Goal: Information Seeking & Learning: Learn about a topic

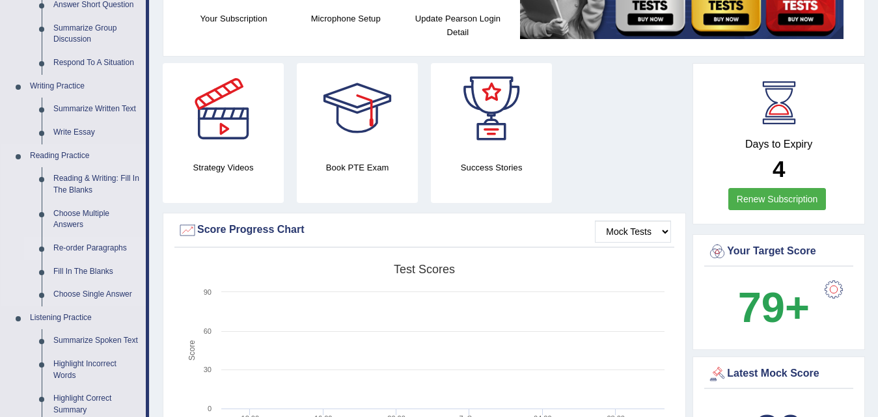
click at [98, 252] on link "Re-order Paragraphs" at bounding box center [96, 248] width 98 height 23
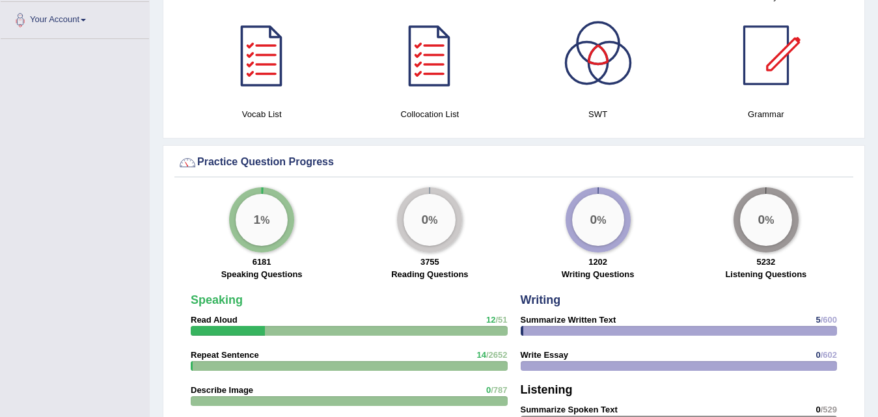
scroll to position [837, 0]
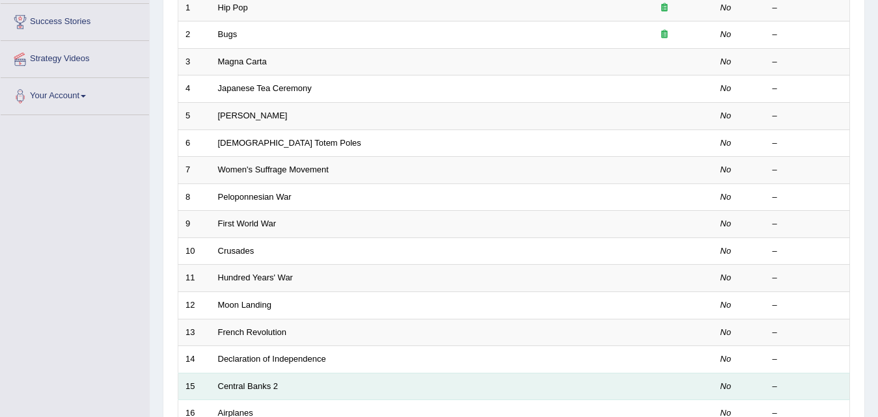
scroll to position [260, 0]
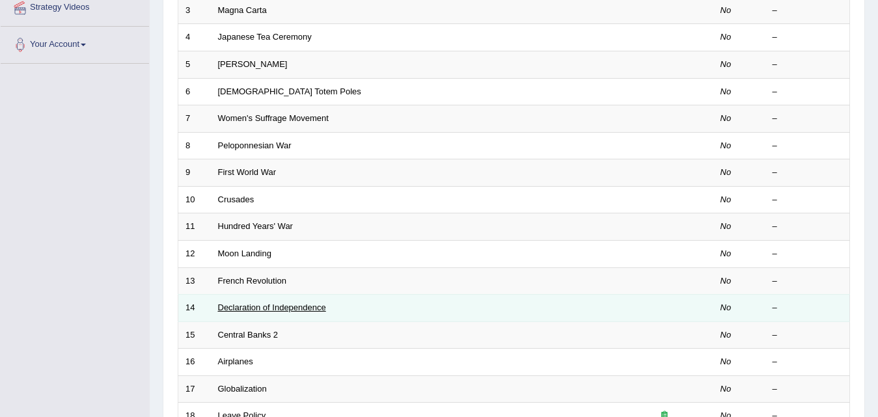
click at [273, 304] on link "Declaration of Independence" at bounding box center [272, 307] width 108 height 10
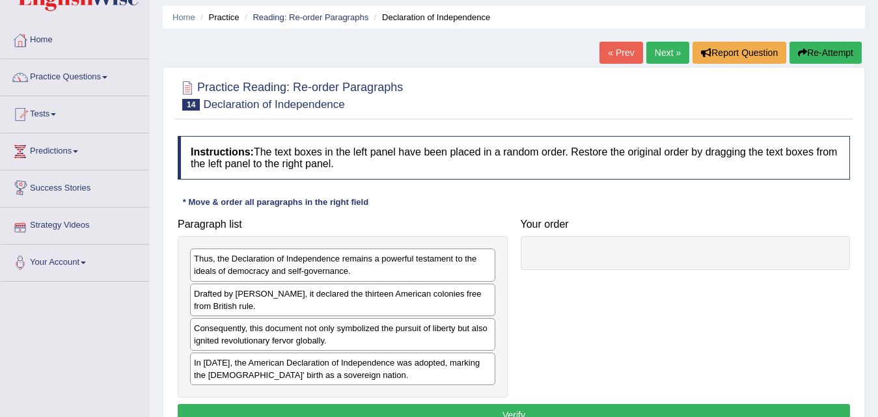
scroll to position [65, 0]
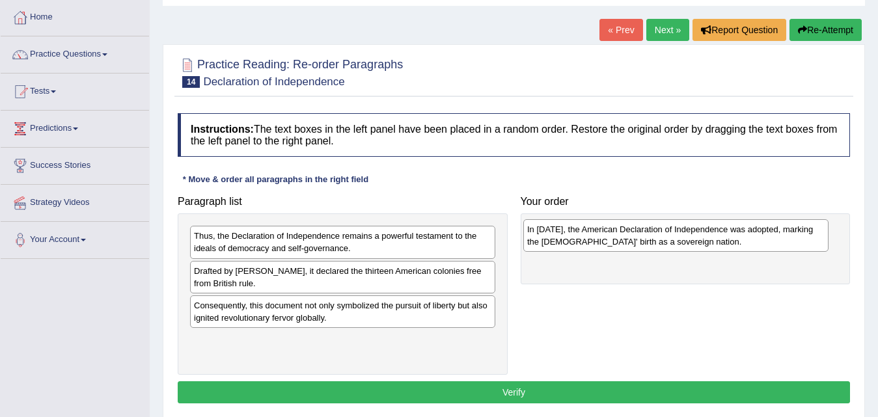
drag, startPoint x: 271, startPoint y: 345, endPoint x: 604, endPoint y: 235, distance: 350.9
click at [604, 235] on div "In 1776, the American Declaration of Independence was adopted, marking the Unit…" at bounding box center [675, 235] width 305 height 33
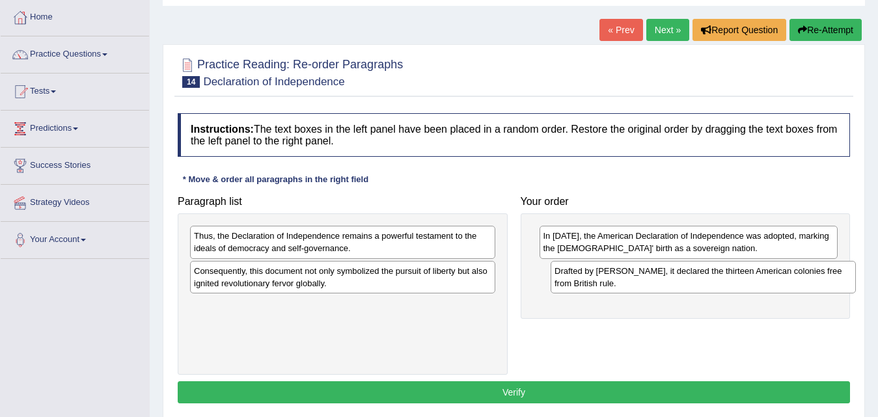
drag, startPoint x: 226, startPoint y: 282, endPoint x: 593, endPoint y: 282, distance: 366.9
click at [593, 282] on div "Drafted by Thomas Jefferson, it declared the thirteen American colonies free fr…" at bounding box center [702, 277] width 305 height 33
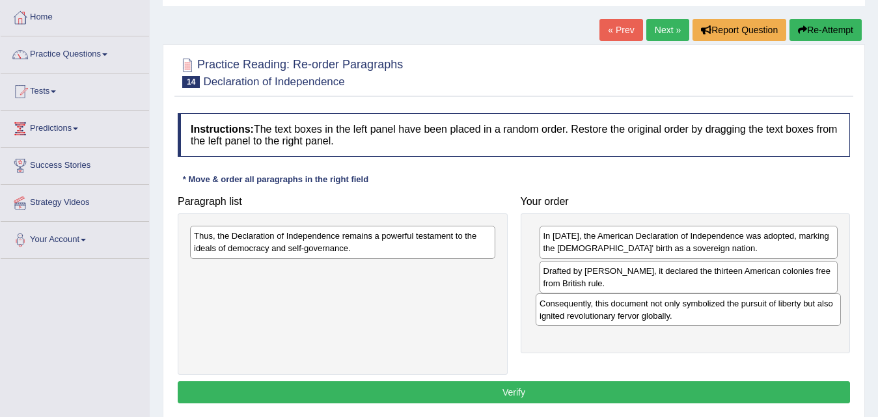
drag, startPoint x: 245, startPoint y: 276, endPoint x: 589, endPoint y: 310, distance: 346.4
click at [589, 308] on div "Consequently, this document not only symbolized the pursuit of liberty but also…" at bounding box center [687, 309] width 305 height 33
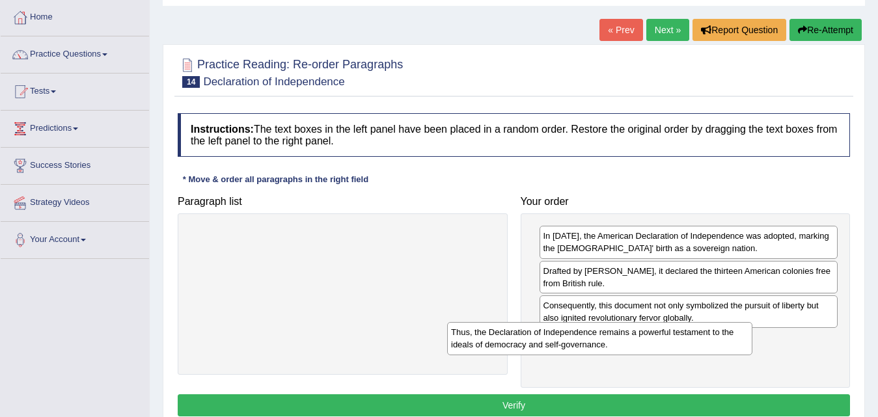
drag, startPoint x: 315, startPoint y: 235, endPoint x: 574, endPoint y: 333, distance: 276.7
click at [574, 333] on div "Thus, the Declaration of Independence remains a powerful testament to the ideal…" at bounding box center [599, 338] width 305 height 33
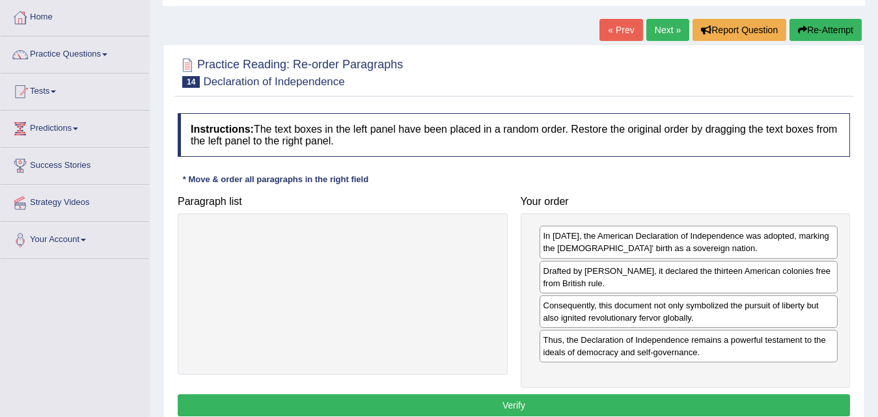
click at [480, 402] on button "Verify" at bounding box center [514, 405] width 672 height 22
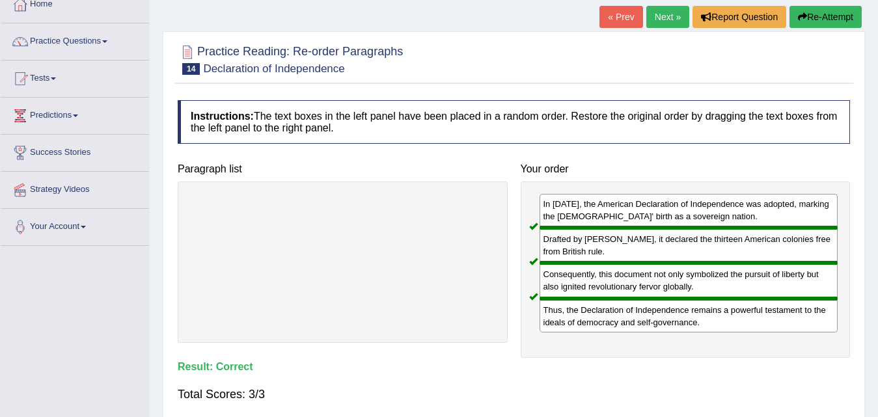
scroll to position [0, 0]
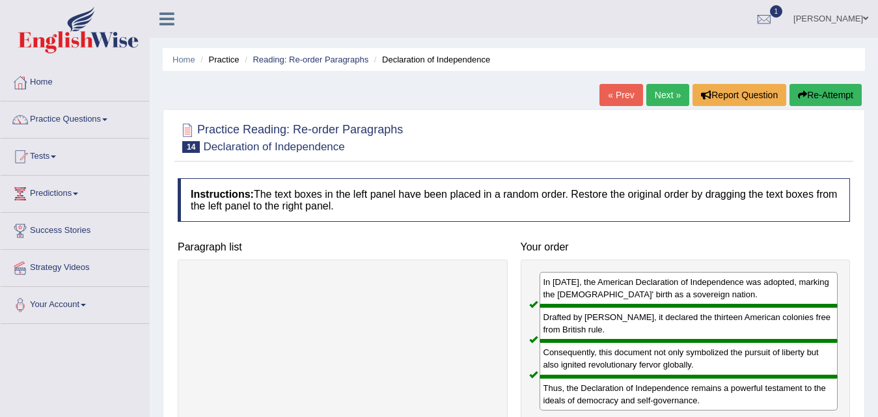
click at [668, 103] on link "Next »" at bounding box center [667, 95] width 43 height 22
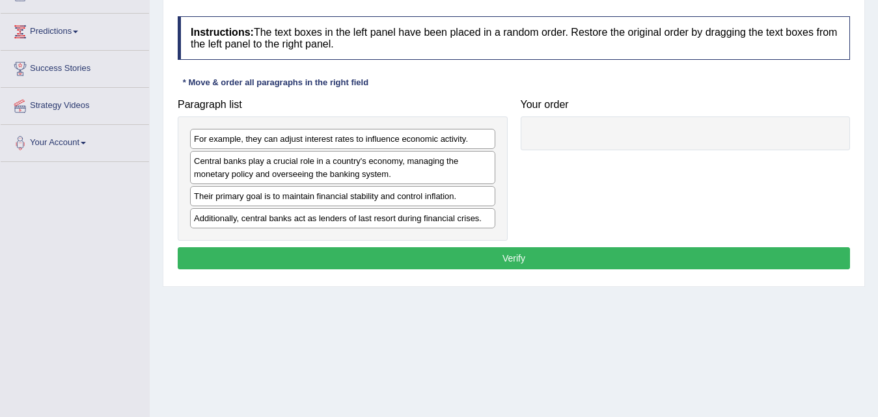
scroll to position [130, 0]
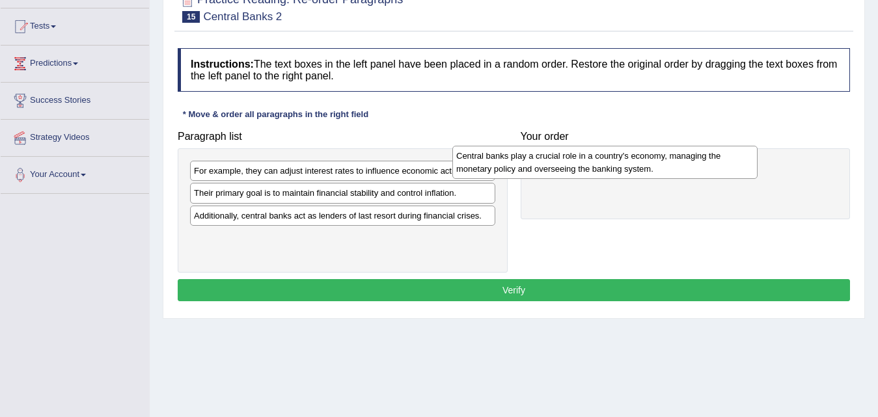
drag, startPoint x: 284, startPoint y: 201, endPoint x: 546, endPoint y: 164, distance: 264.8
click at [546, 164] on div "Central banks play a crucial role in a country's economy, managing the monetary…" at bounding box center [604, 162] width 305 height 33
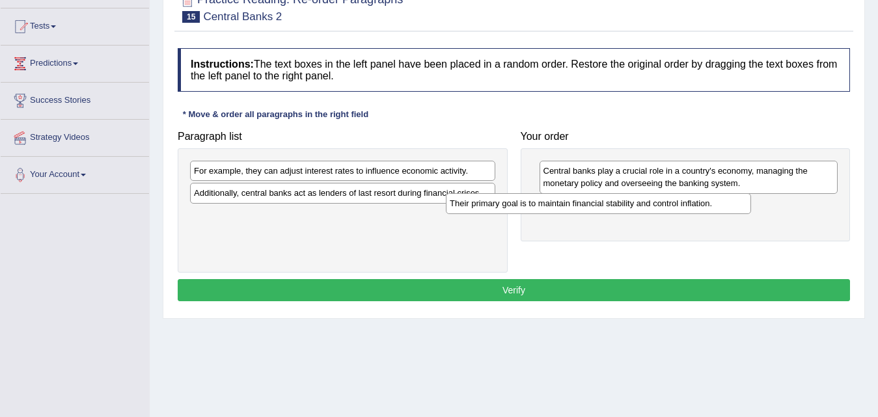
drag, startPoint x: 293, startPoint y: 195, endPoint x: 557, endPoint y: 205, distance: 263.7
click at [557, 205] on div "Their primary goal is to maintain financial stability and control inflation." at bounding box center [598, 203] width 305 height 20
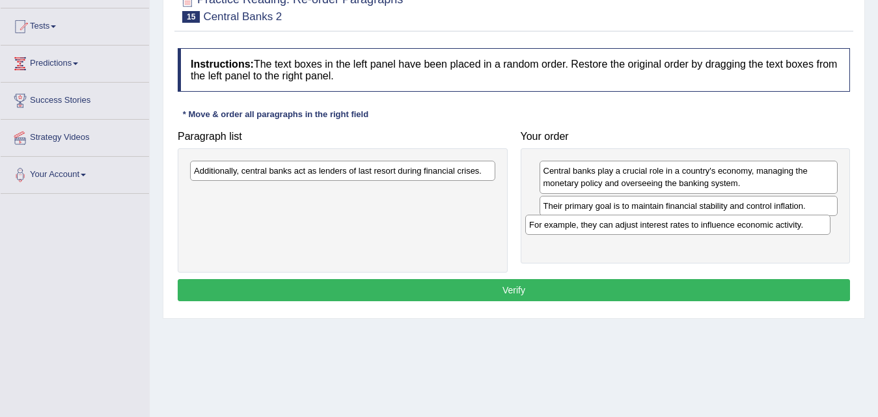
drag, startPoint x: 255, startPoint y: 174, endPoint x: 591, endPoint y: 228, distance: 340.0
click at [591, 228] on div "For example, they can adjust interest rates to influence economic activity." at bounding box center [677, 225] width 305 height 20
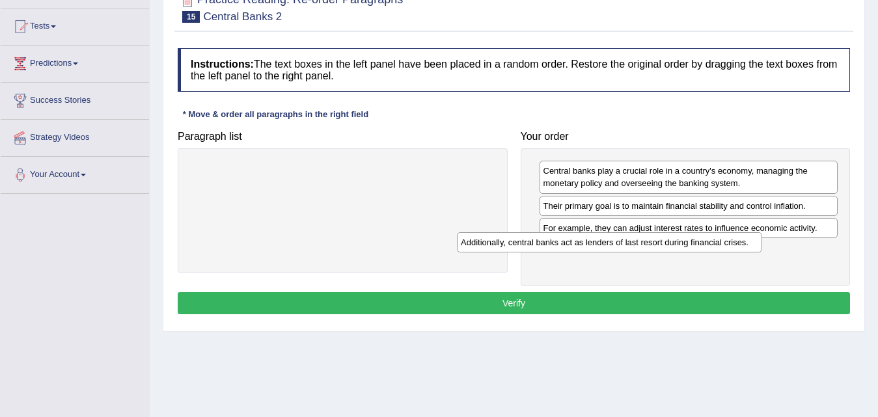
drag, startPoint x: 332, startPoint y: 173, endPoint x: 650, endPoint y: 255, distance: 328.5
click at [649, 252] on div "Additionally, central banks act as lenders of last resort during financial cris…" at bounding box center [609, 242] width 305 height 20
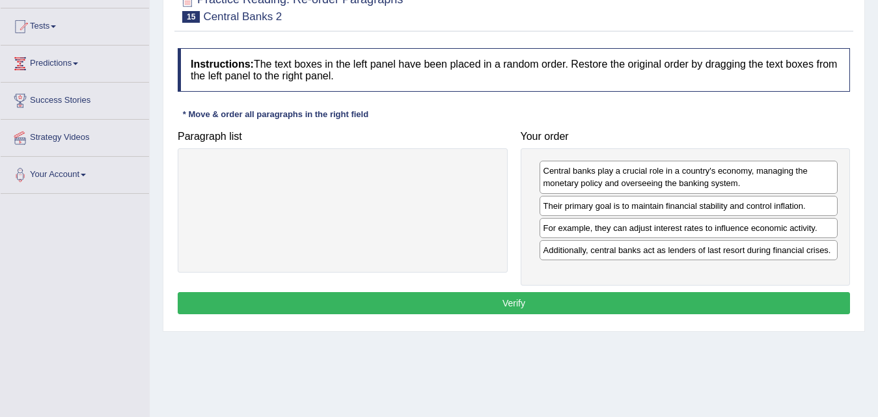
click at [547, 302] on button "Verify" at bounding box center [514, 303] width 672 height 22
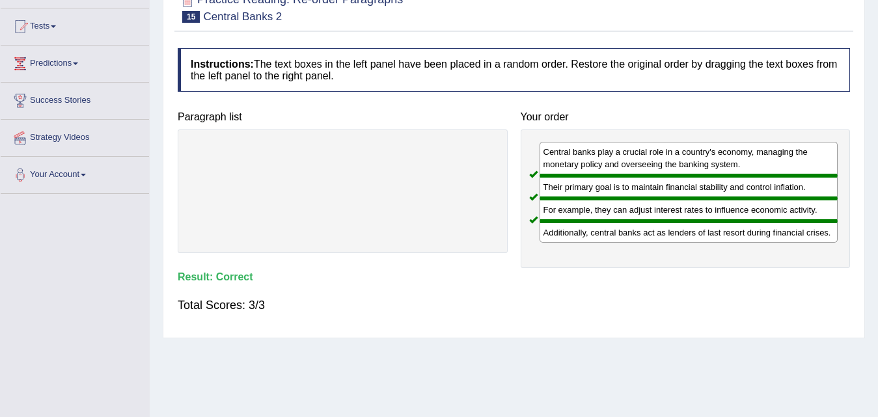
scroll to position [0, 0]
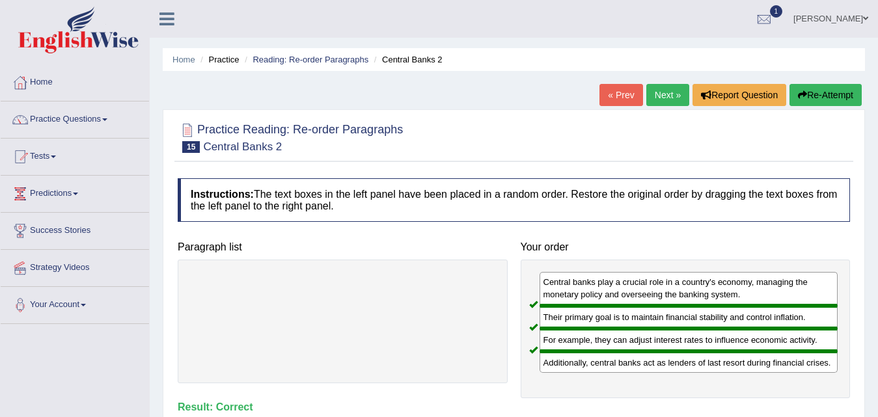
click at [678, 83] on div "Home Practice Reading: Re-order Paragraphs Central Banks 2 « Prev Next » Report…" at bounding box center [514, 325] width 728 height 651
click at [669, 101] on link "Next »" at bounding box center [667, 95] width 43 height 22
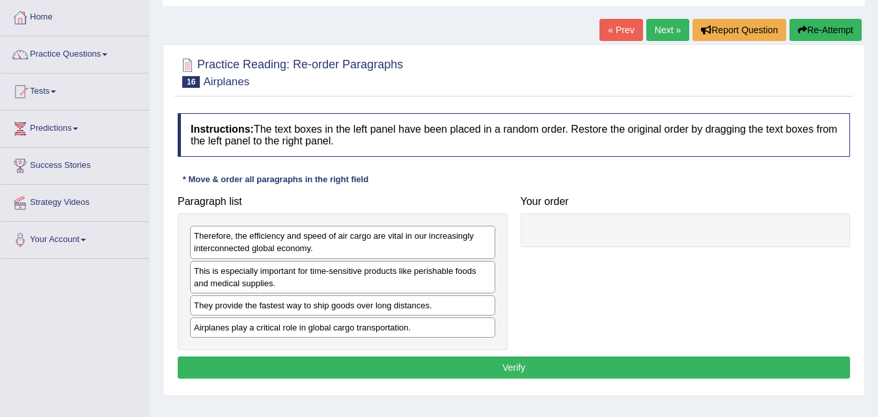
scroll to position [130, 0]
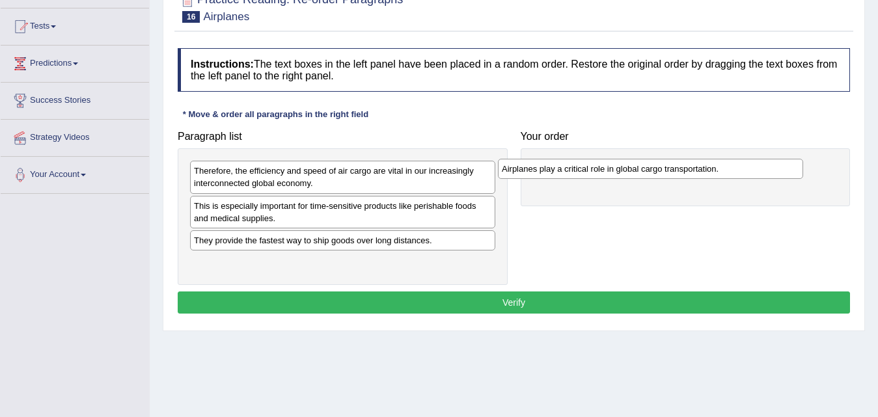
drag, startPoint x: 243, startPoint y: 267, endPoint x: 551, endPoint y: 174, distance: 321.6
click at [551, 174] on div "Airplanes play a critical role in global cargo transportation." at bounding box center [650, 169] width 305 height 20
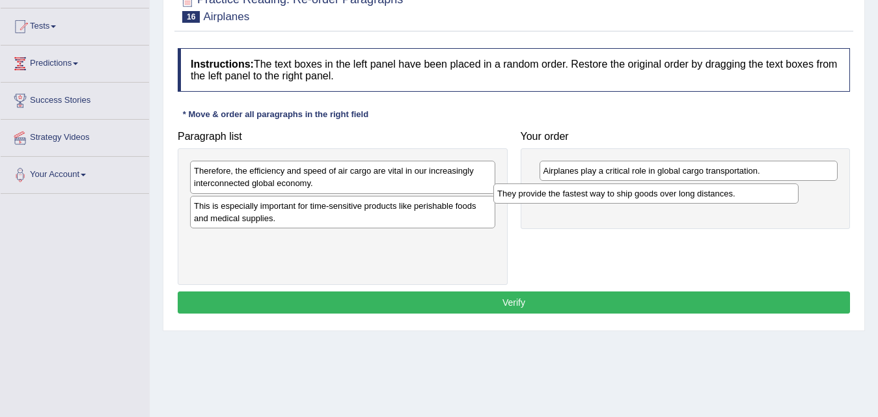
drag, startPoint x: 273, startPoint y: 244, endPoint x: 576, endPoint y: 197, distance: 306.7
click at [576, 197] on div "They provide the fastest way to ship goods over long distances." at bounding box center [645, 193] width 305 height 20
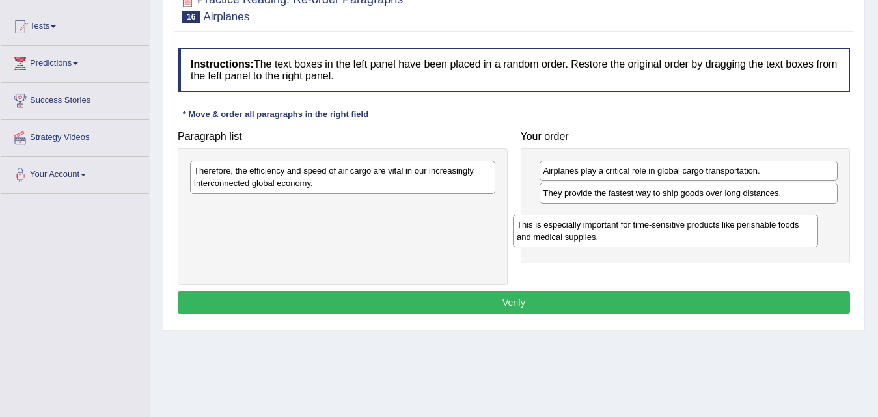
drag, startPoint x: 248, startPoint y: 217, endPoint x: 571, endPoint y: 235, distance: 323.9
click at [571, 235] on div "This is especially important for time-sensitive products like perishable foods …" at bounding box center [665, 231] width 305 height 33
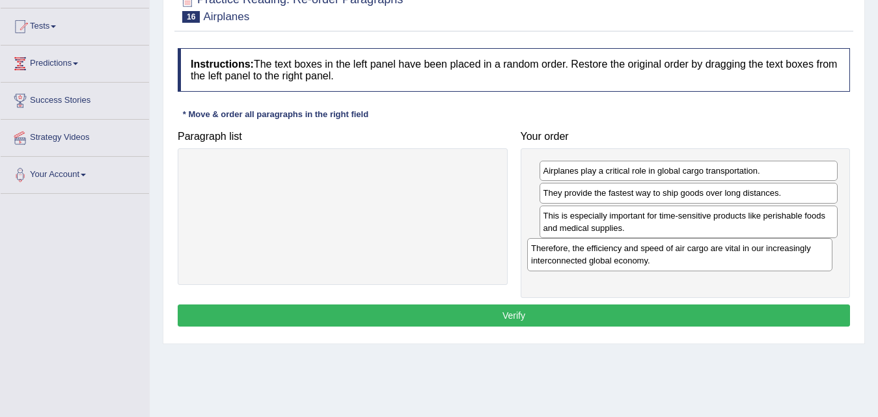
drag, startPoint x: 282, startPoint y: 180, endPoint x: 619, endPoint y: 256, distance: 345.6
click at [619, 256] on div "Therefore, the efficiency and speed of air cargo are vital in our increasingly …" at bounding box center [679, 254] width 305 height 33
click at [488, 312] on button "Verify" at bounding box center [514, 315] width 672 height 22
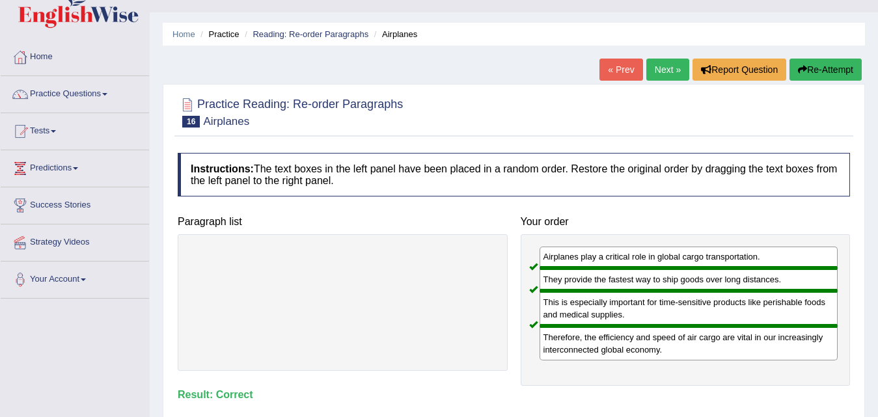
scroll to position [0, 0]
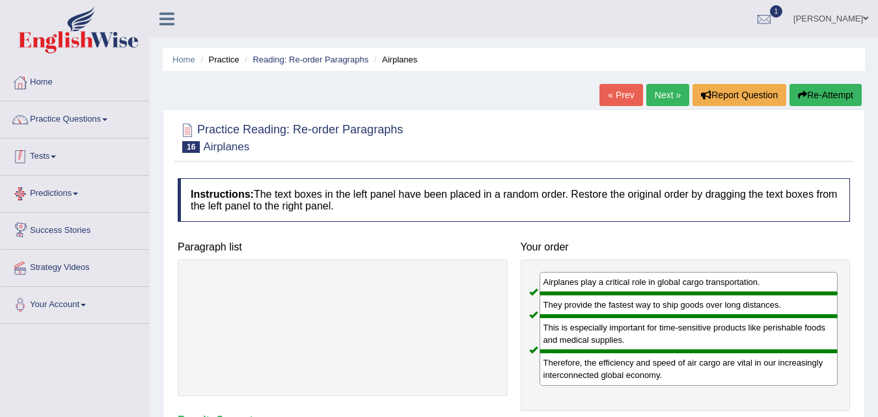
click at [87, 124] on link "Practice Questions" at bounding box center [75, 117] width 148 height 33
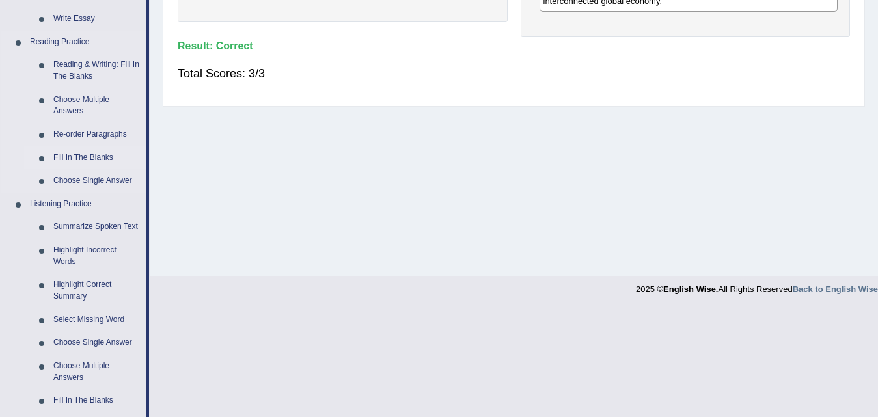
scroll to position [260, 0]
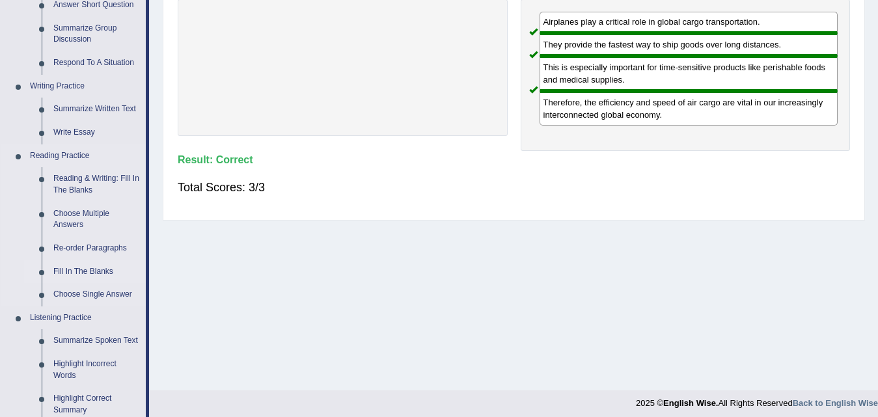
click at [91, 272] on link "Fill In The Blanks" at bounding box center [96, 271] width 98 height 23
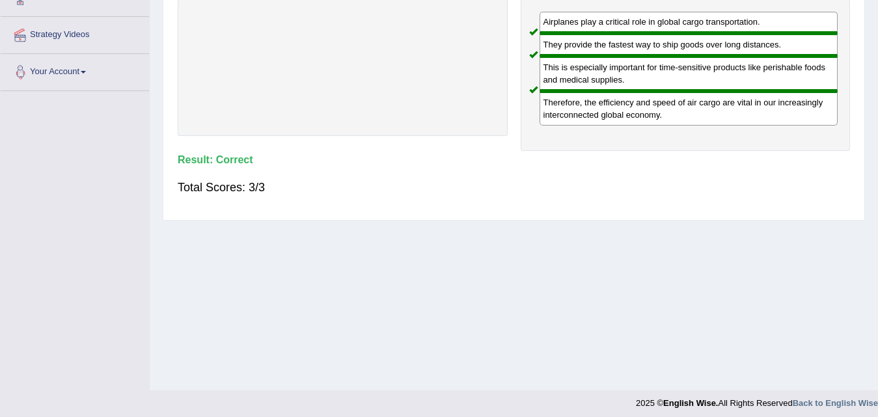
scroll to position [258, 0]
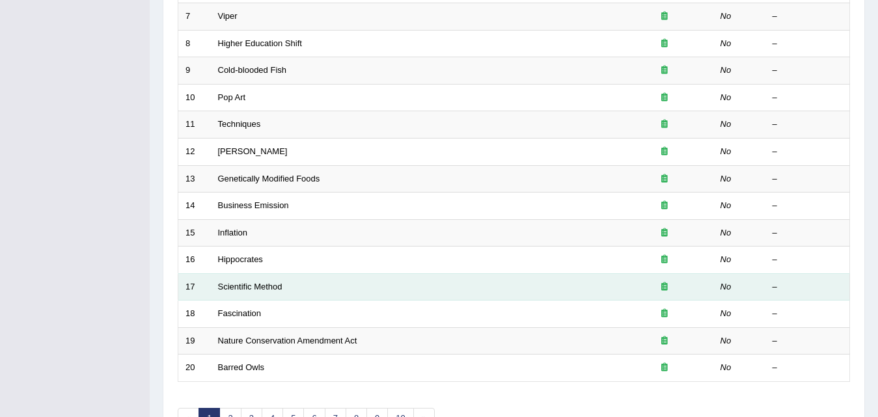
scroll to position [390, 0]
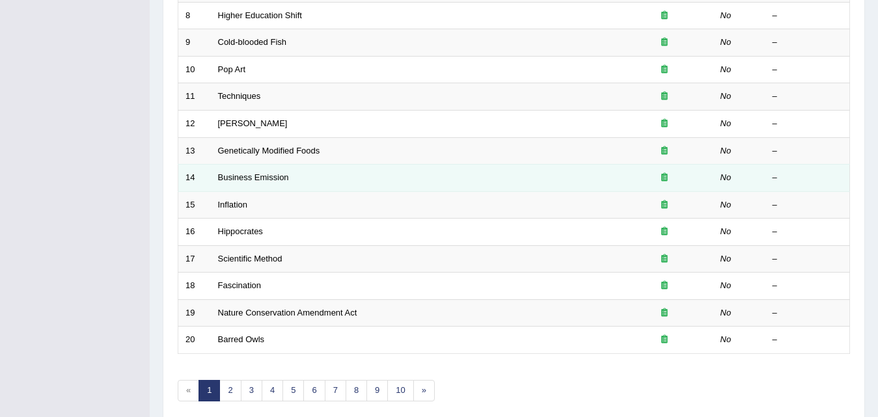
click at [233, 172] on td "Business Emission" at bounding box center [413, 178] width 405 height 27
click at [235, 183] on td "Business Emission" at bounding box center [413, 178] width 405 height 27
click at [237, 179] on link "Business Emission" at bounding box center [253, 177] width 71 height 10
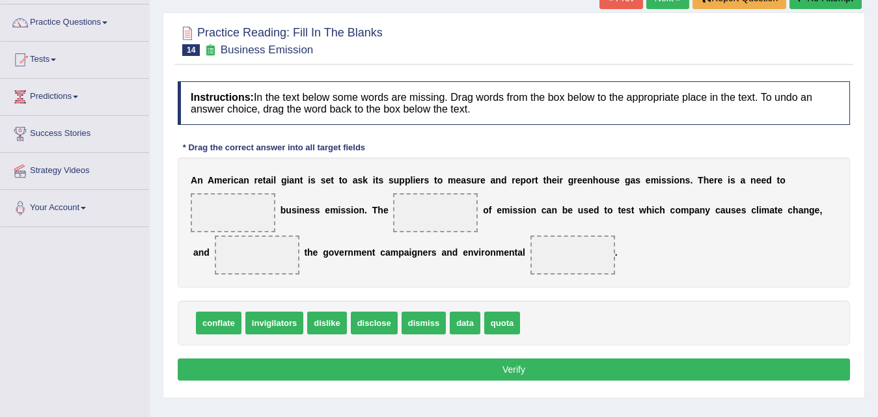
scroll to position [130, 0]
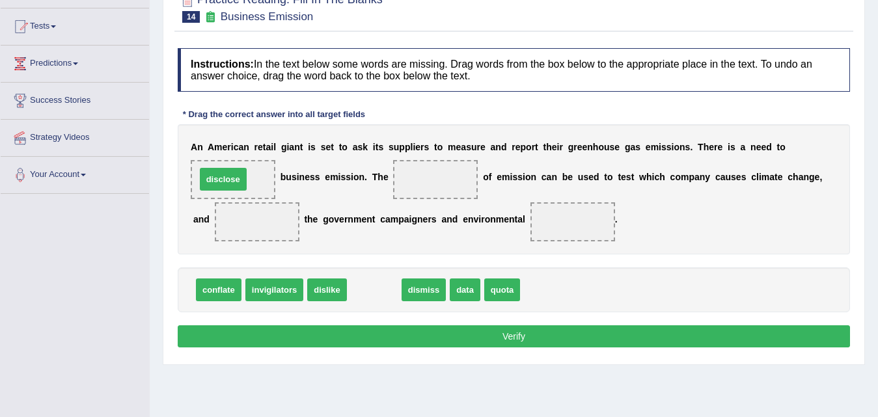
drag, startPoint x: 369, startPoint y: 292, endPoint x: 218, endPoint y: 181, distance: 187.1
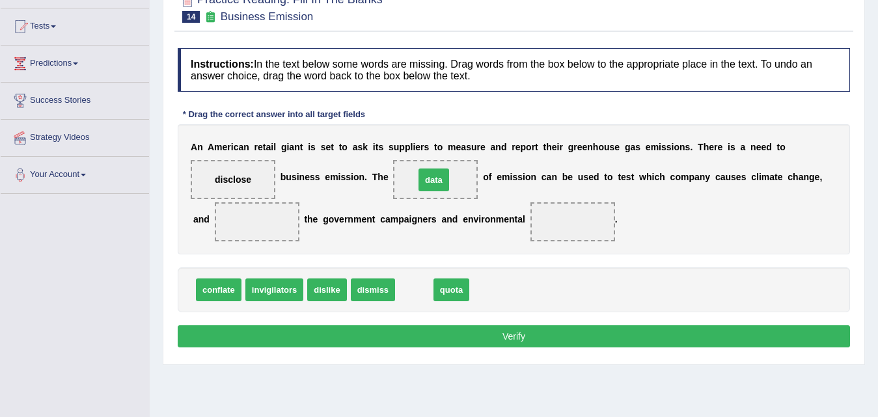
drag, startPoint x: 416, startPoint y: 297, endPoint x: 436, endPoint y: 187, distance: 111.7
drag, startPoint x: 421, startPoint y: 289, endPoint x: 423, endPoint y: 180, distance: 109.3
drag, startPoint x: 408, startPoint y: 294, endPoint x: 433, endPoint y: 176, distance: 120.3
click at [326, 289] on span "dislike" at bounding box center [326, 289] width 39 height 23
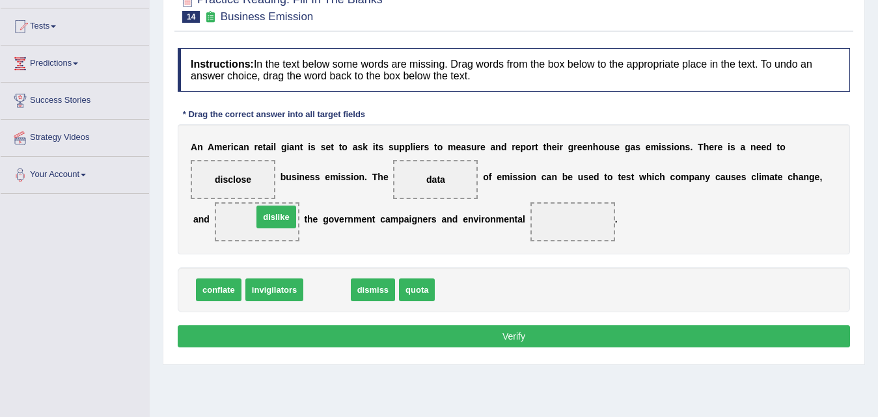
drag, startPoint x: 330, startPoint y: 292, endPoint x: 279, endPoint y: 220, distance: 88.3
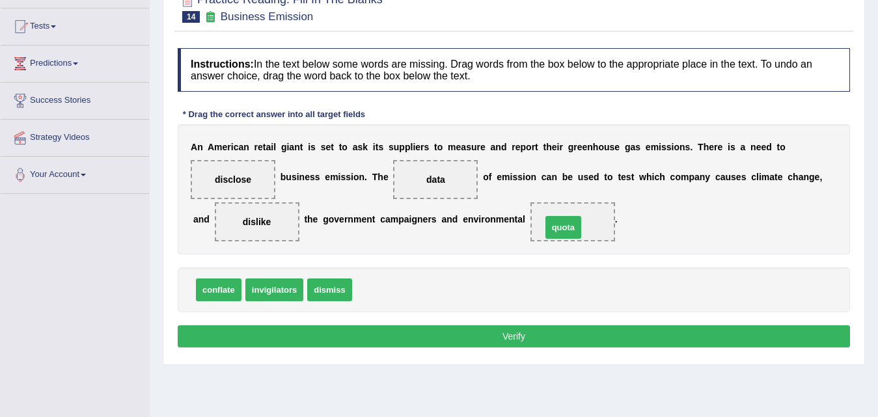
drag, startPoint x: 381, startPoint y: 293, endPoint x: 578, endPoint y: 235, distance: 205.0
click at [489, 340] on button "Verify" at bounding box center [514, 336] width 672 height 22
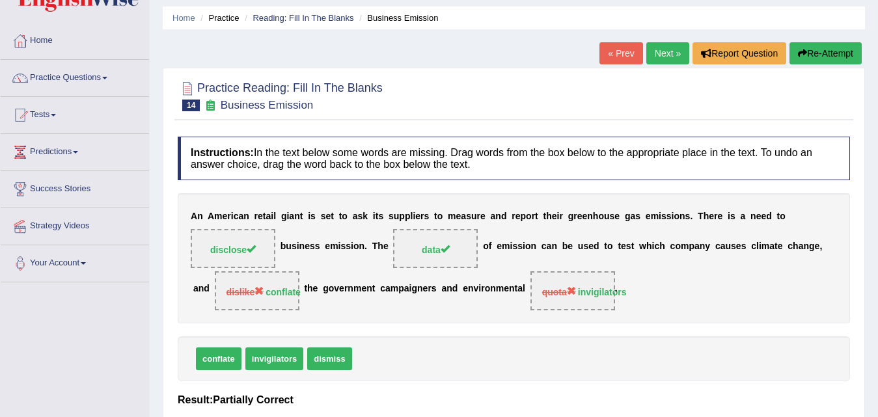
scroll to position [0, 0]
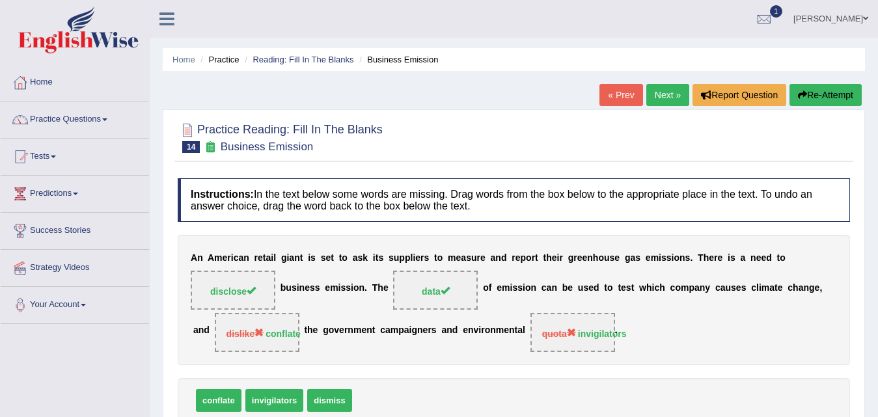
click at [667, 96] on link "Next »" at bounding box center [667, 95] width 43 height 22
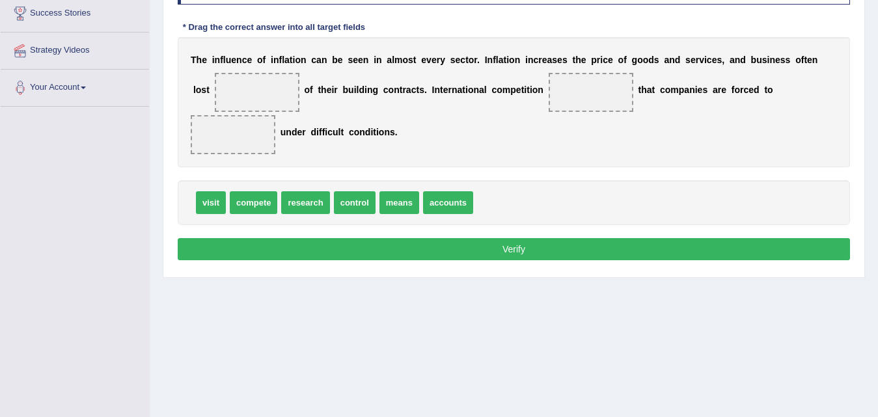
scroll to position [195, 0]
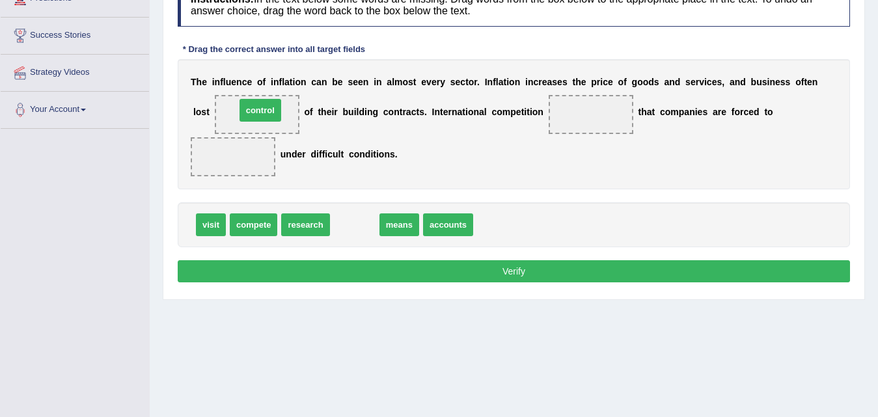
drag, startPoint x: 356, startPoint y: 226, endPoint x: 262, endPoint y: 111, distance: 148.3
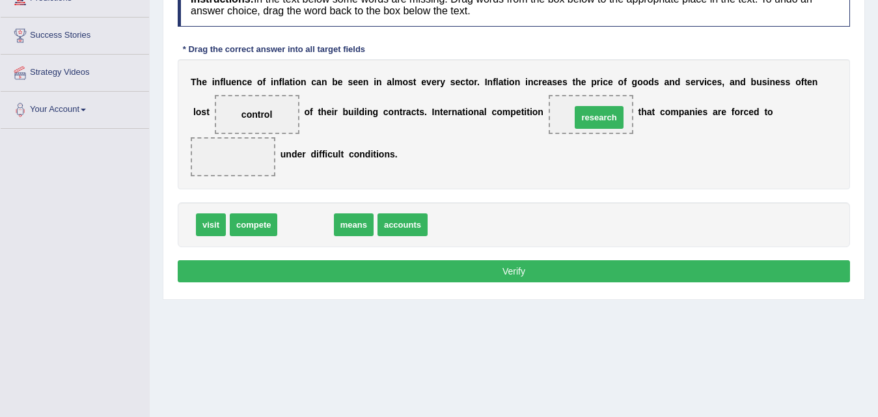
drag, startPoint x: 305, startPoint y: 226, endPoint x: 597, endPoint y: 118, distance: 311.4
drag, startPoint x: 300, startPoint y: 228, endPoint x: 587, endPoint y: 128, distance: 304.7
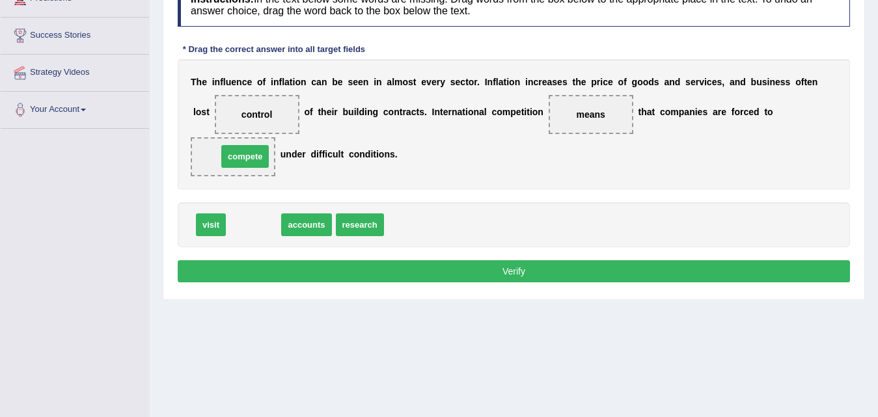
drag, startPoint x: 256, startPoint y: 225, endPoint x: 247, endPoint y: 157, distance: 68.8
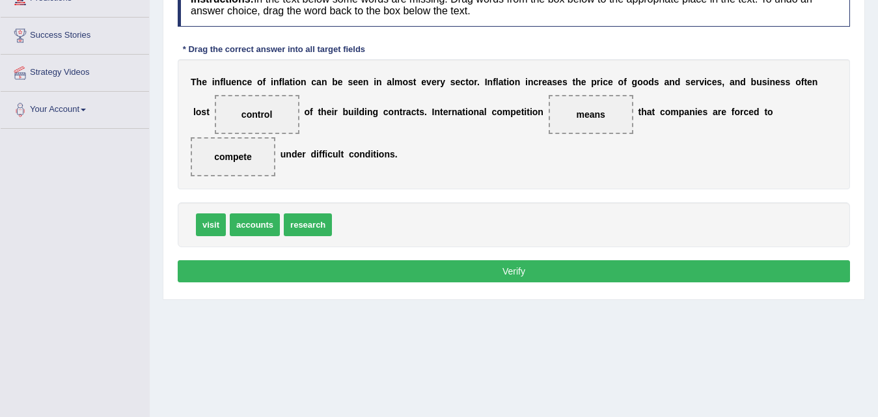
click at [446, 275] on button "Verify" at bounding box center [514, 271] width 672 height 22
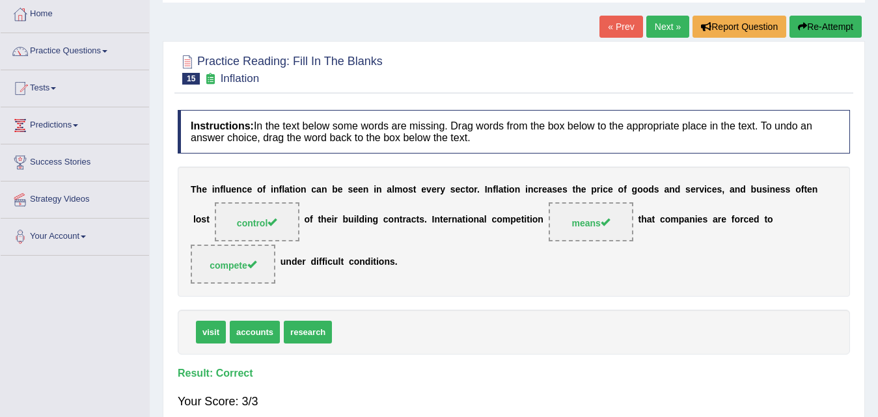
scroll to position [0, 0]
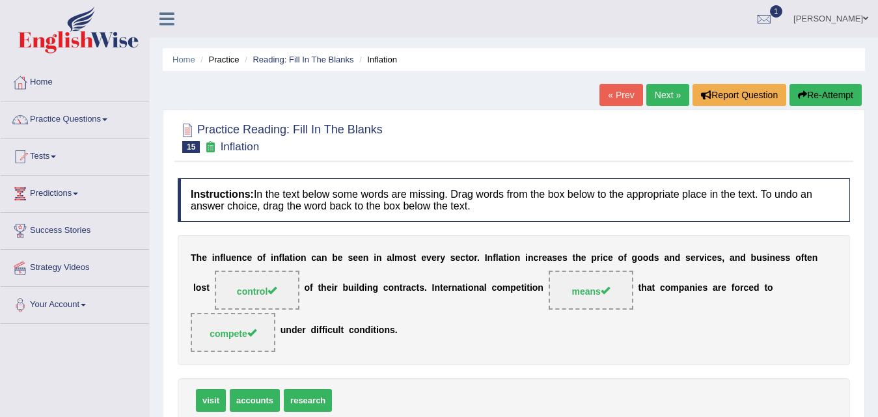
click at [662, 95] on link "Next »" at bounding box center [667, 95] width 43 height 22
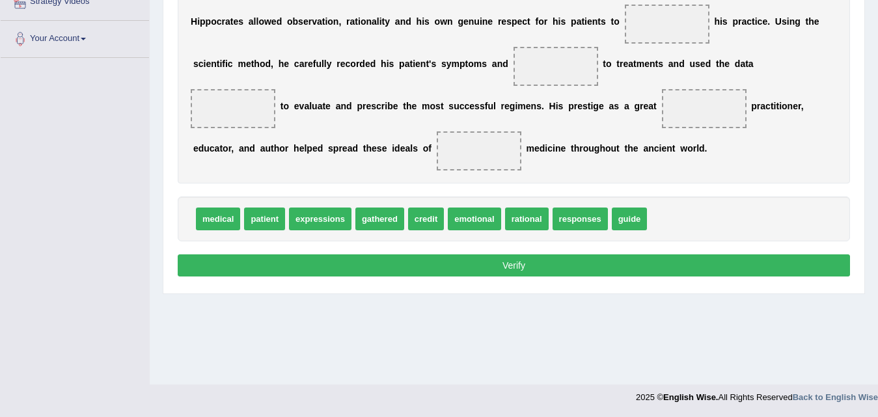
scroll to position [201, 0]
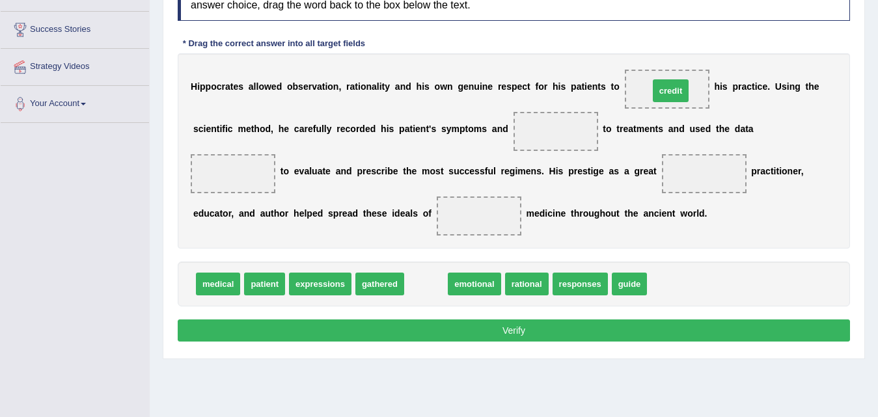
drag, startPoint x: 430, startPoint y: 287, endPoint x: 671, endPoint y: 94, distance: 308.6
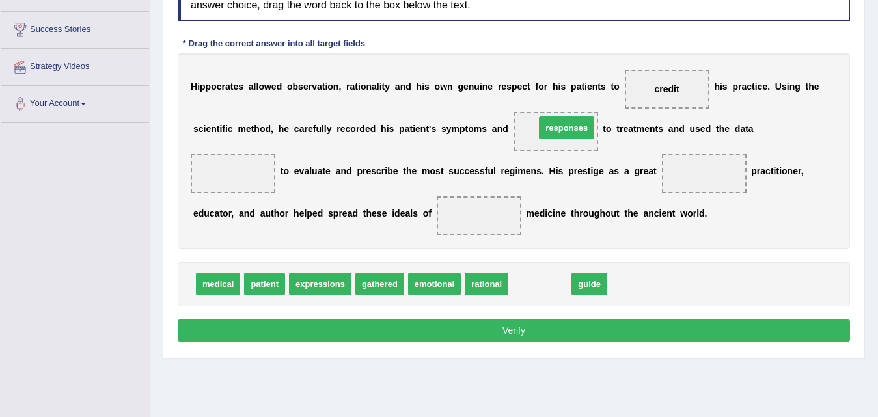
drag, startPoint x: 547, startPoint y: 286, endPoint x: 557, endPoint y: 133, distance: 152.6
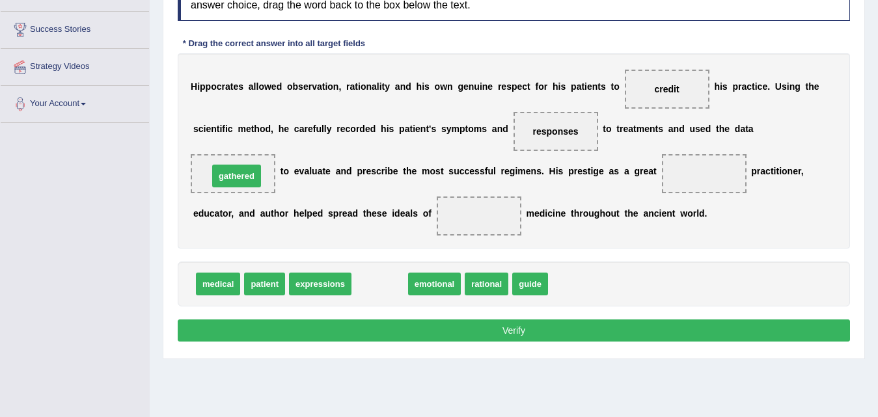
drag, startPoint x: 372, startPoint y: 285, endPoint x: 229, endPoint y: 177, distance: 179.3
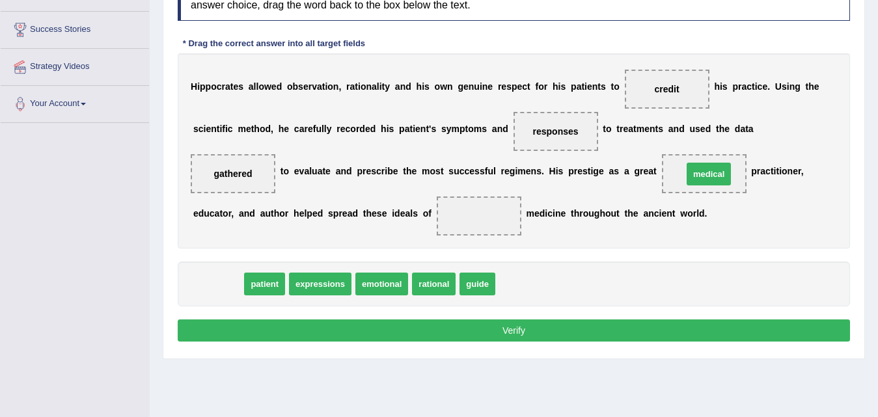
drag, startPoint x: 217, startPoint y: 286, endPoint x: 707, endPoint y: 176, distance: 502.7
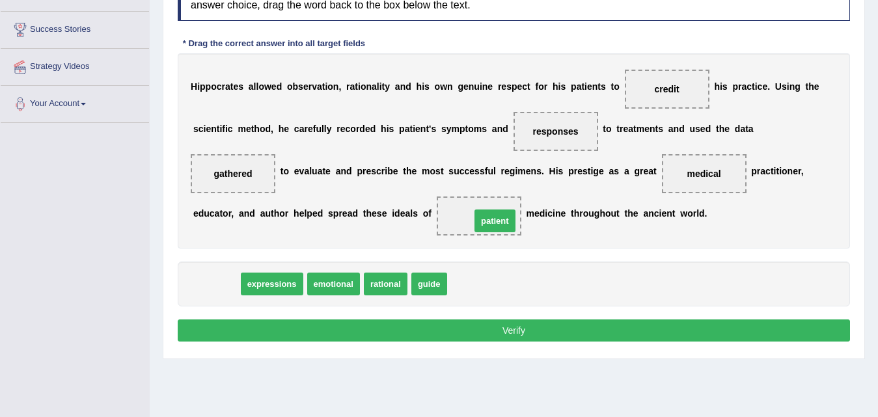
drag, startPoint x: 206, startPoint y: 286, endPoint x: 478, endPoint y: 224, distance: 278.9
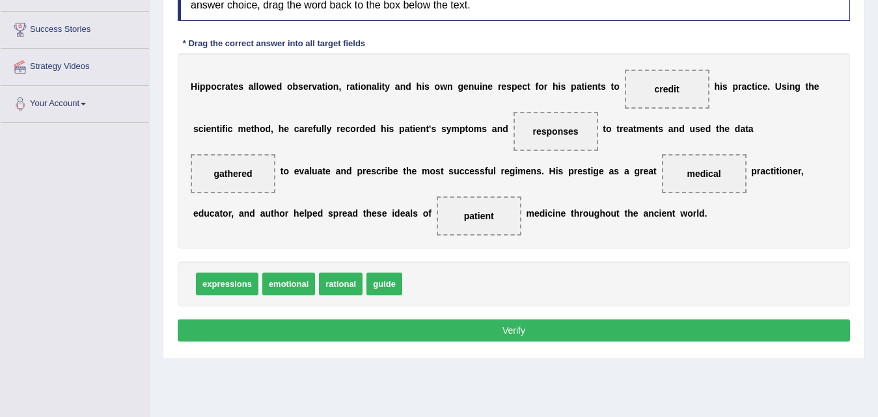
click at [504, 312] on div "Instructions: In the text below some words are missing. Drag words from the box…" at bounding box center [513, 161] width 678 height 381
click at [501, 327] on button "Verify" at bounding box center [514, 330] width 672 height 22
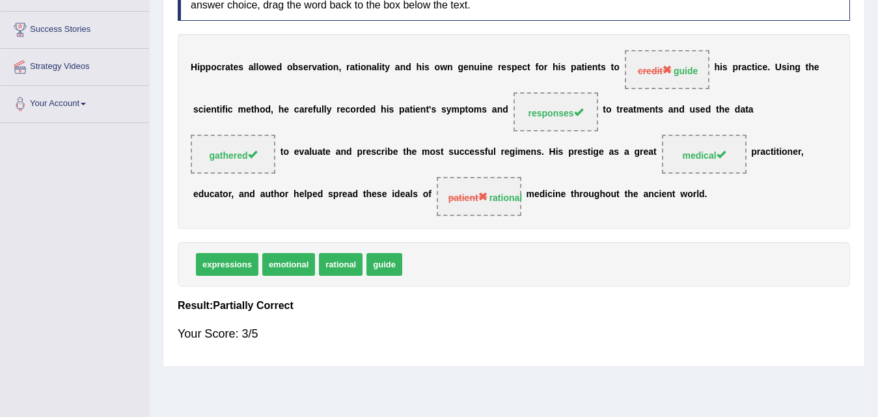
scroll to position [0, 0]
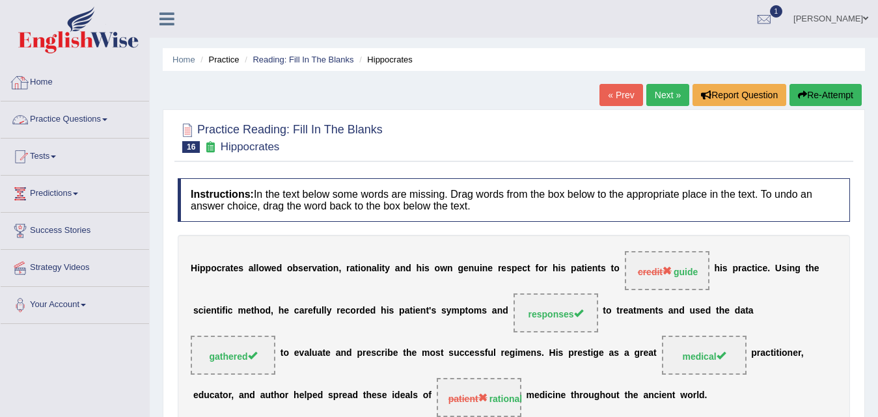
click at [92, 120] on link "Practice Questions" at bounding box center [75, 117] width 148 height 33
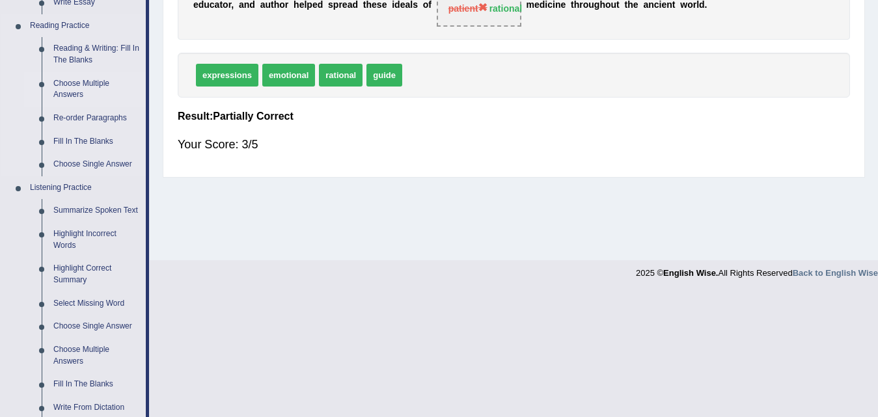
scroll to position [65, 0]
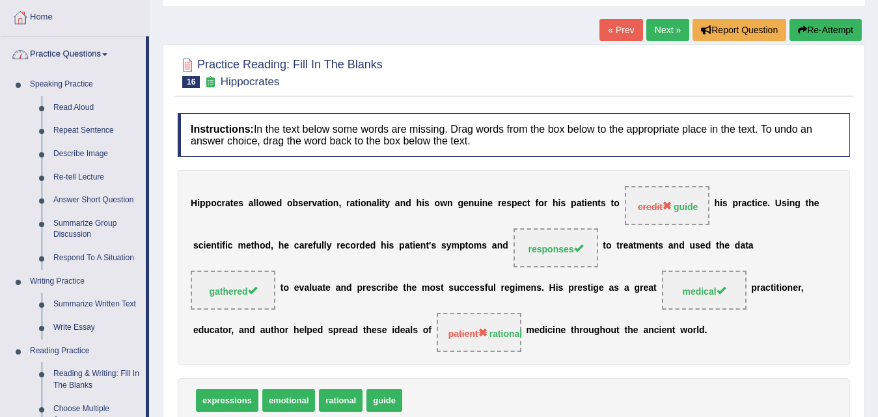
click at [114, 58] on link "Practice Questions" at bounding box center [73, 52] width 145 height 33
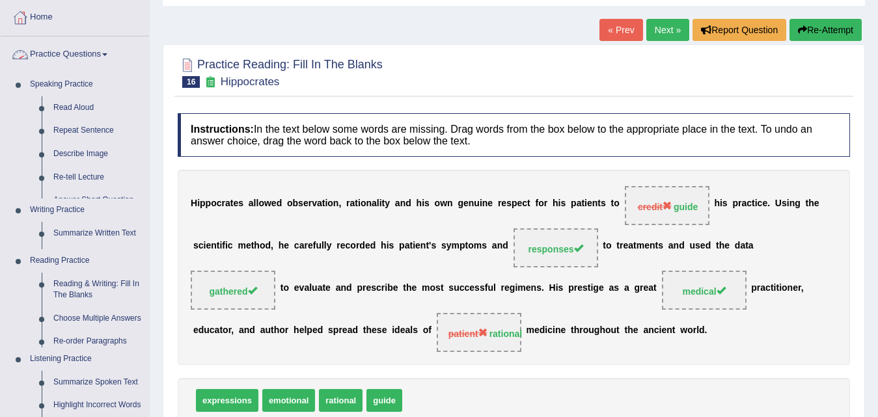
click at [107, 54] on span at bounding box center [104, 54] width 5 height 3
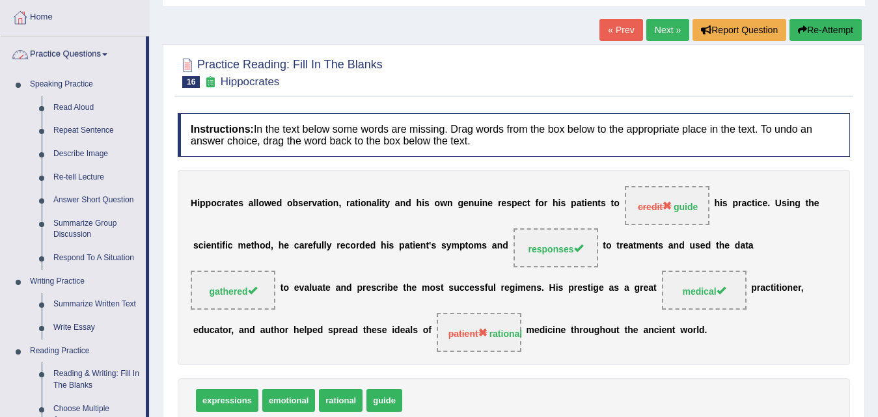
click at [107, 53] on span at bounding box center [104, 54] width 5 height 3
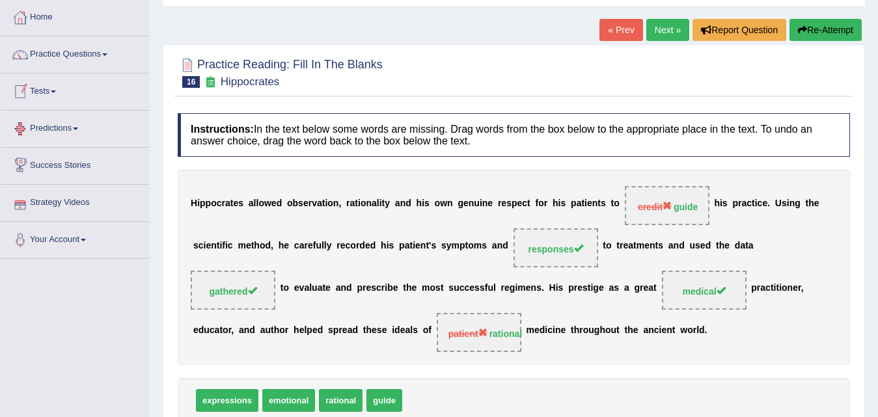
click at [60, 90] on link "Tests" at bounding box center [75, 90] width 148 height 33
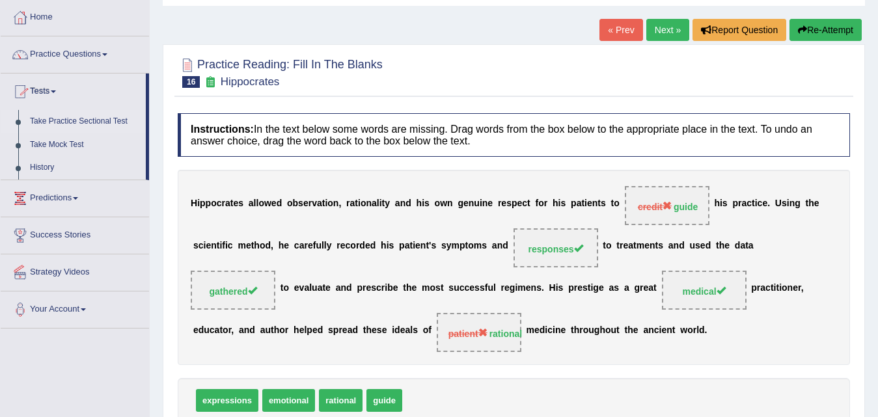
click at [68, 127] on link "Take Practice Sectional Test" at bounding box center [85, 121] width 122 height 23
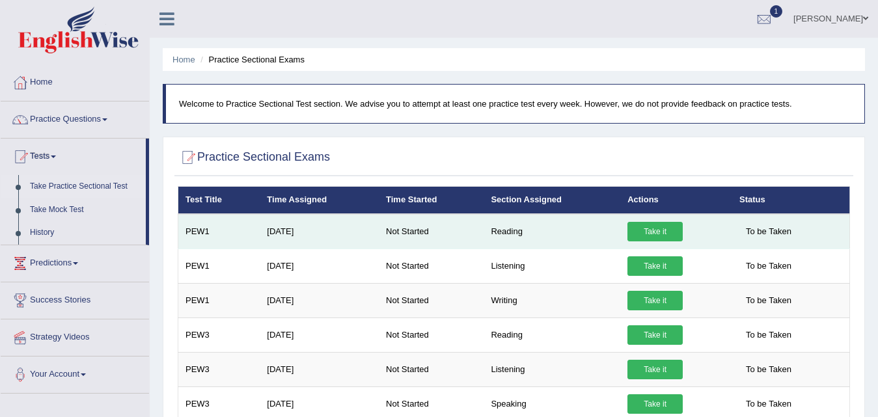
click at [656, 230] on link "Take it" at bounding box center [654, 232] width 55 height 20
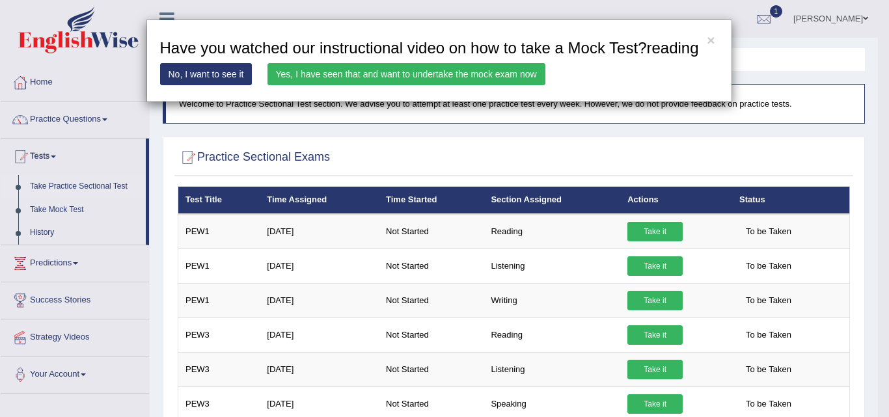
click at [356, 72] on link "Yes, I have seen that and want to undertake the mock exam now" at bounding box center [406, 74] width 278 height 22
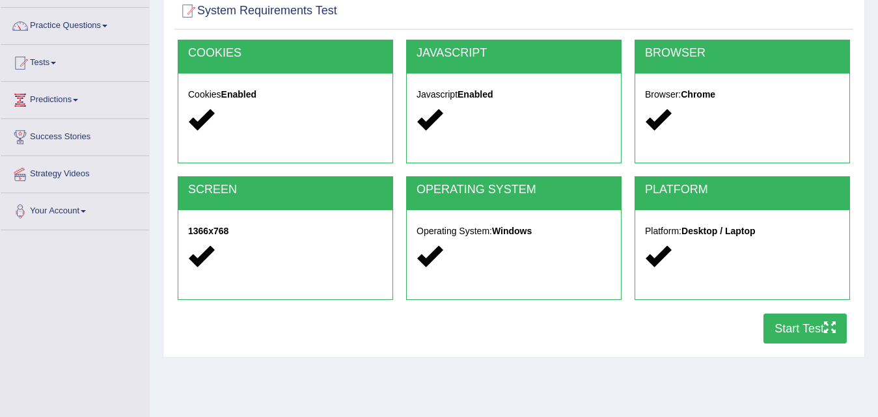
scroll to position [71, 0]
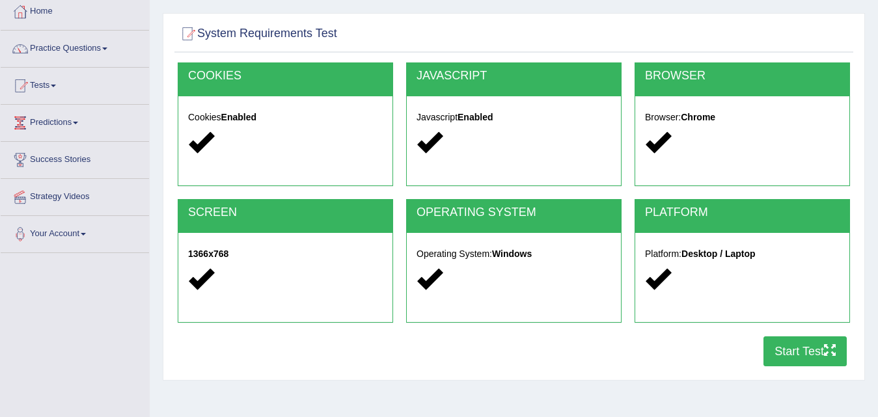
click at [787, 348] on button "Start Test" at bounding box center [804, 351] width 83 height 30
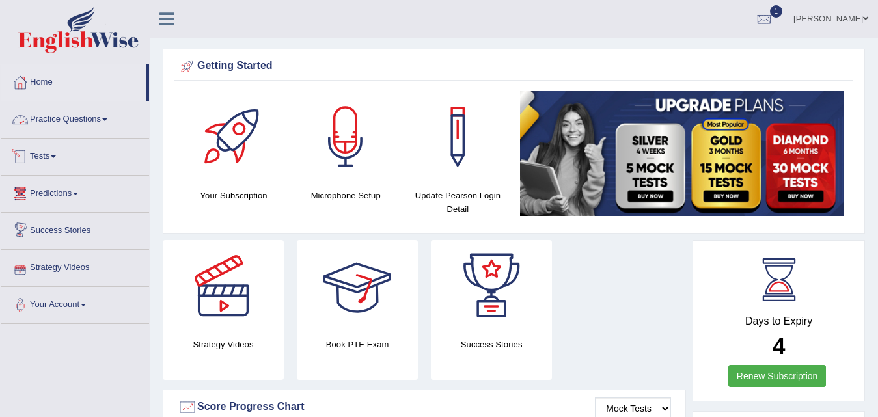
click at [89, 113] on link "Practice Questions" at bounding box center [75, 117] width 148 height 33
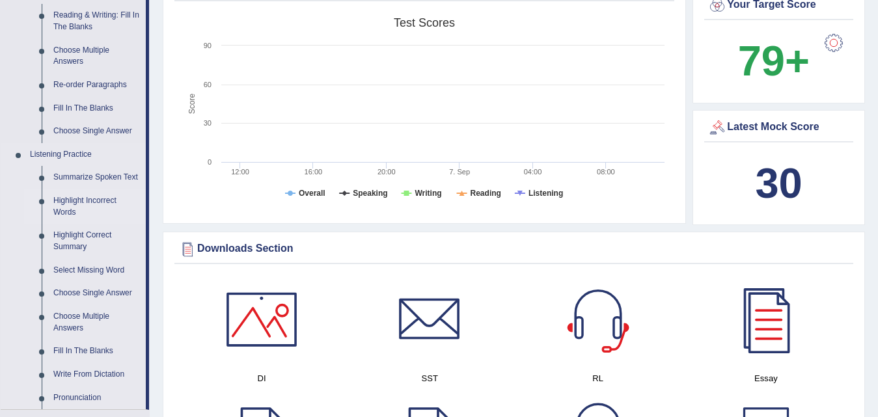
scroll to position [455, 0]
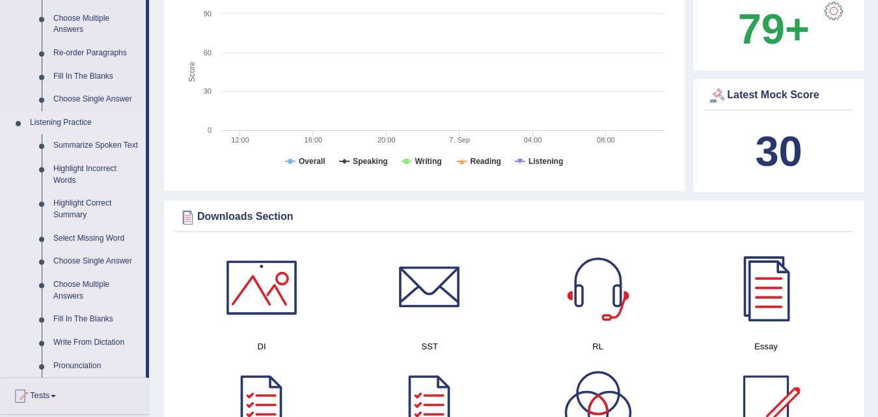
click at [103, 142] on link "Summarize Spoken Text" at bounding box center [96, 145] width 98 height 23
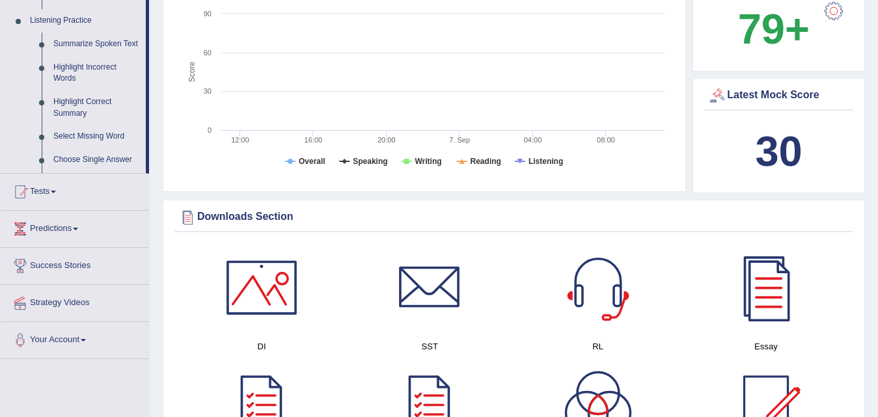
scroll to position [162, 0]
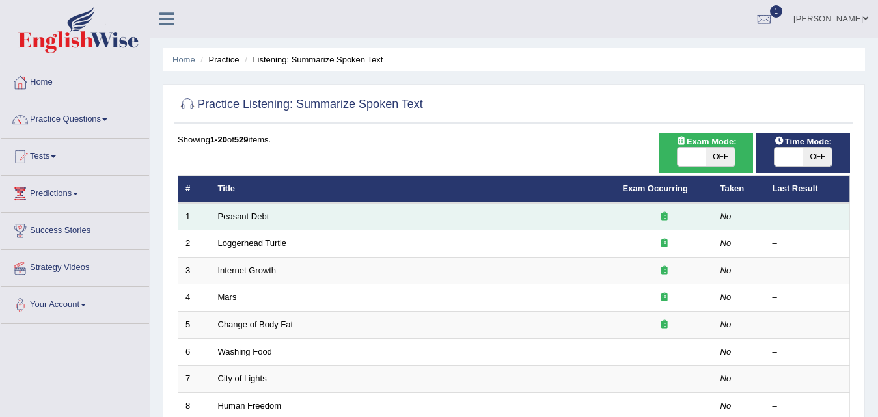
click at [248, 210] on td "Peasant Debt" at bounding box center [413, 216] width 405 height 27
click at [242, 218] on link "Peasant Debt" at bounding box center [243, 216] width 51 height 10
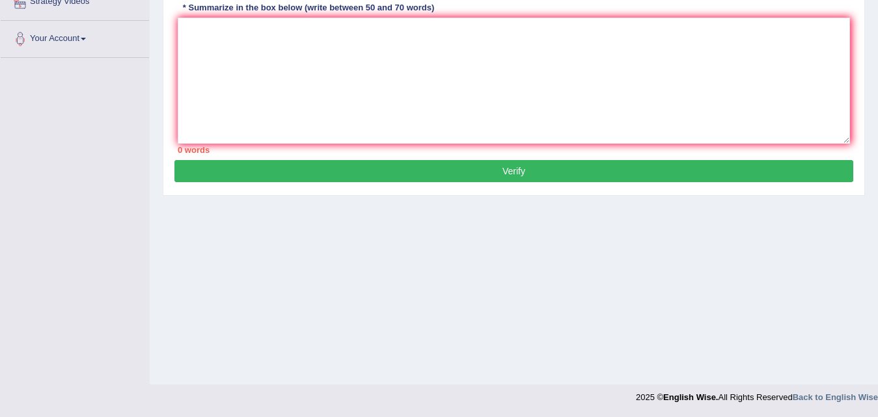
scroll to position [6, 0]
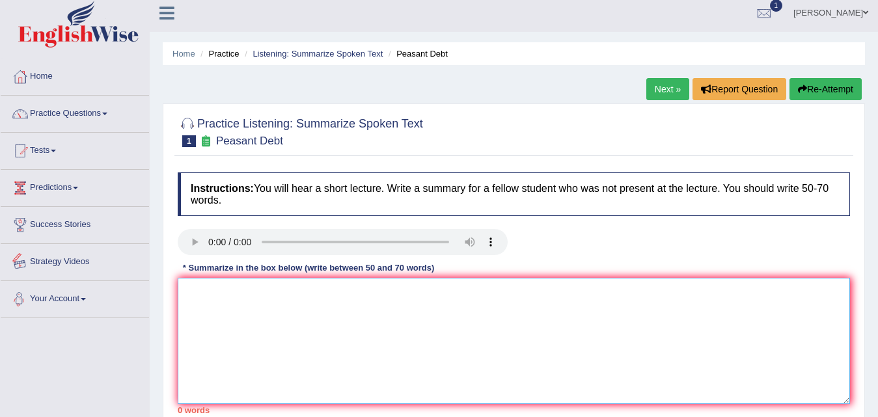
click at [328, 323] on textarea at bounding box center [514, 341] width 672 height 126
type textarea "l"
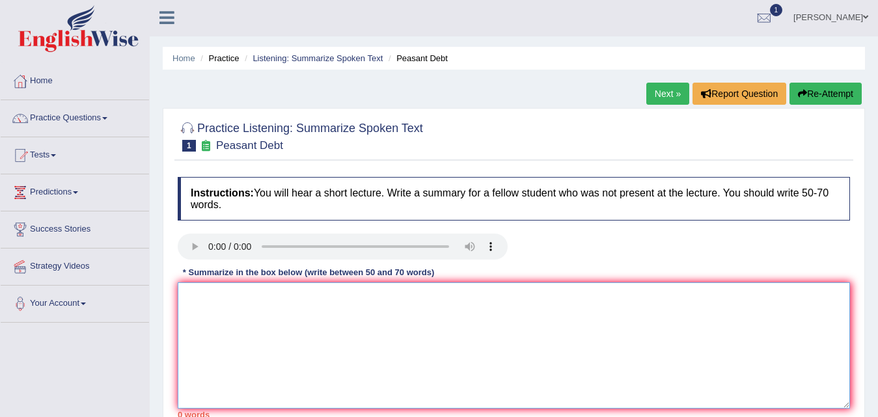
scroll to position [0, 0]
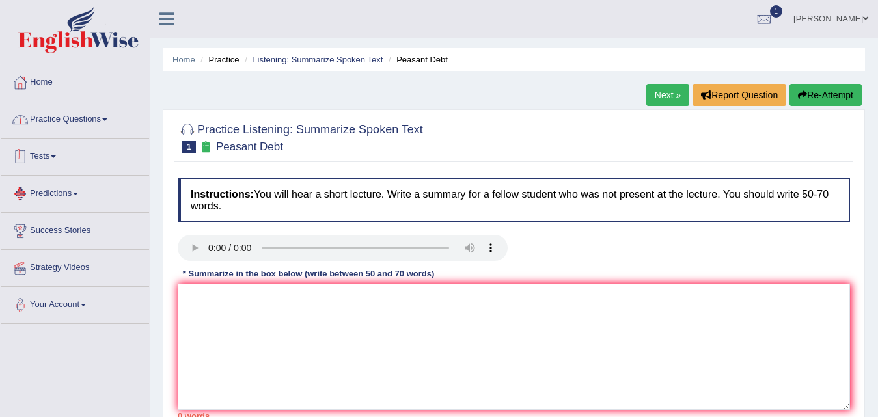
click at [103, 121] on link "Practice Questions" at bounding box center [75, 117] width 148 height 33
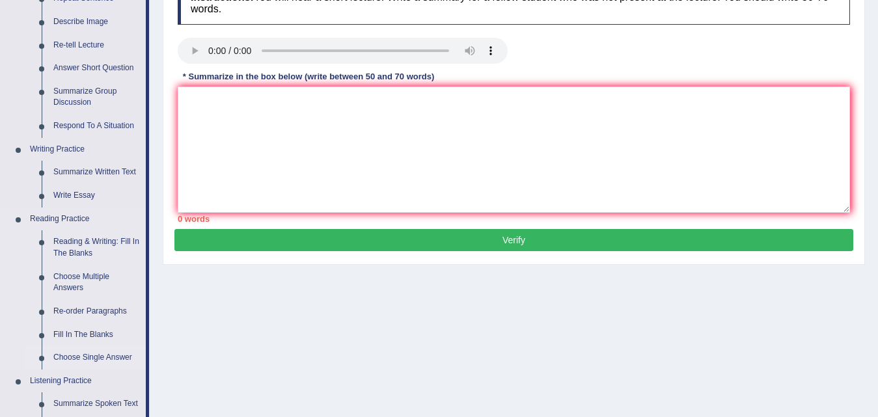
scroll to position [260, 0]
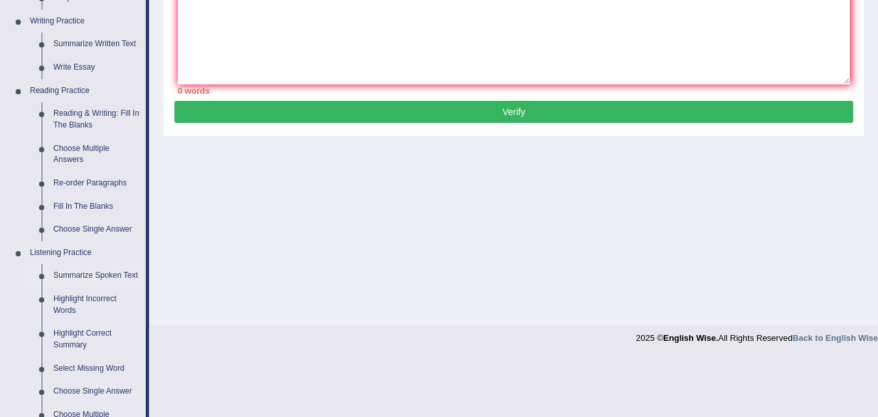
click at [92, 269] on link "Summarize Spoken Text" at bounding box center [96, 275] width 98 height 23
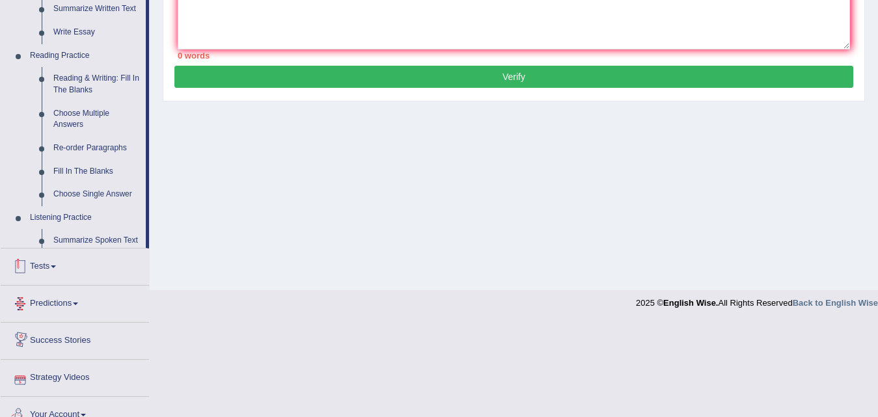
scroll to position [405, 0]
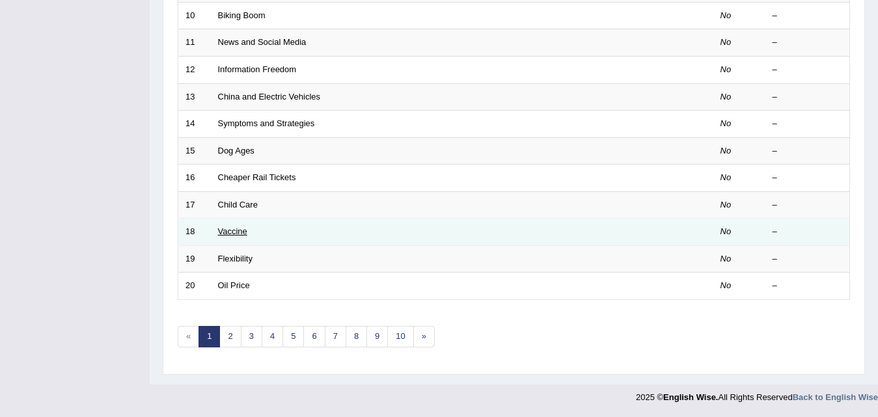
click at [230, 233] on link "Vaccine" at bounding box center [232, 231] width 29 height 10
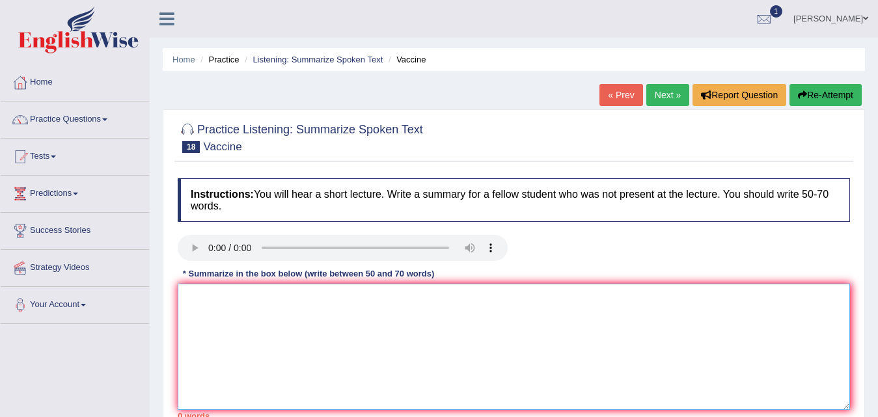
click at [215, 297] on textarea at bounding box center [514, 347] width 672 height 126
type textarea "t"
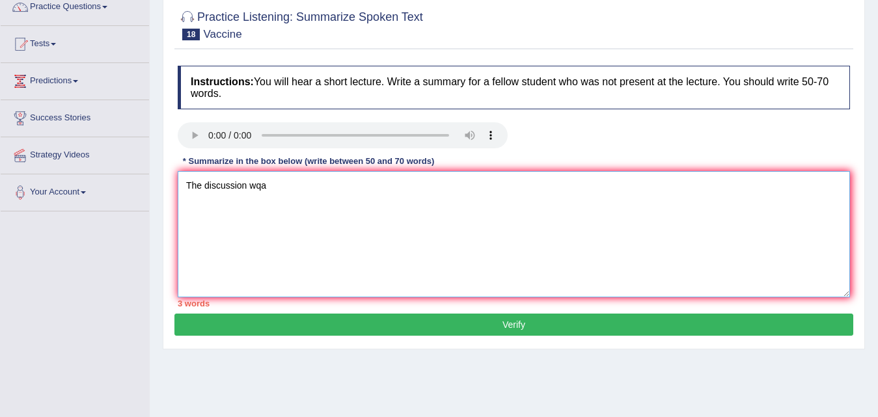
scroll to position [130, 0]
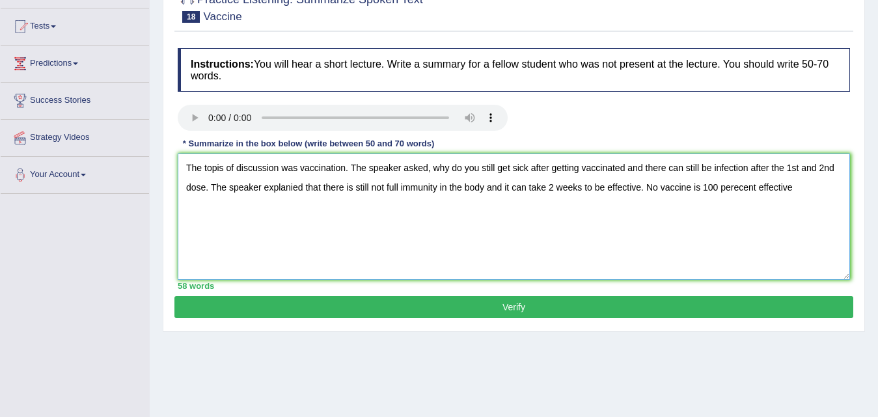
click at [799, 187] on textarea "The topis of discussion was vaccination. The speaker asked, why do you still ge…" at bounding box center [514, 217] width 672 height 126
click at [297, 167] on textarea "The topis of discussion was vaccination. The speaker asked, why do you still ge…" at bounding box center [514, 217] width 672 height 126
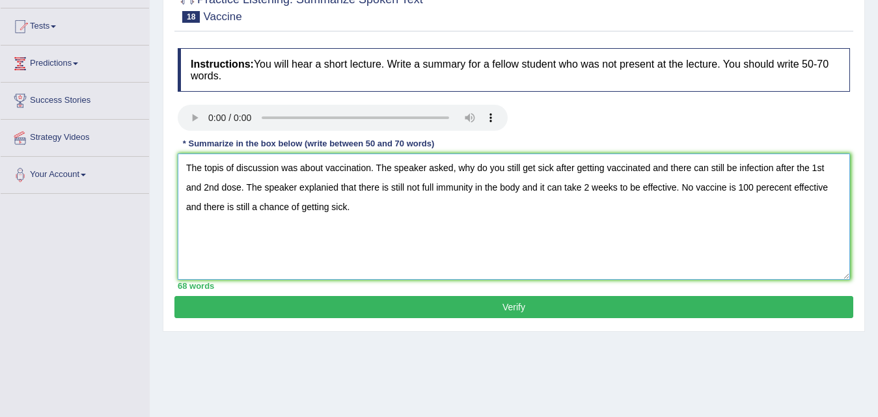
click at [222, 165] on textarea "The topis of discussion was about vaccination. The speaker asked, why do you st…" at bounding box center [514, 217] width 672 height 126
click at [419, 184] on textarea "The topic of discussion was about vaccination. The speaker asked, why do you st…" at bounding box center [514, 217] width 672 height 126
type textarea "The topic of discussion was about vaccination. The speaker asked, why do you st…"
click at [529, 301] on button "Verify" at bounding box center [513, 307] width 678 height 22
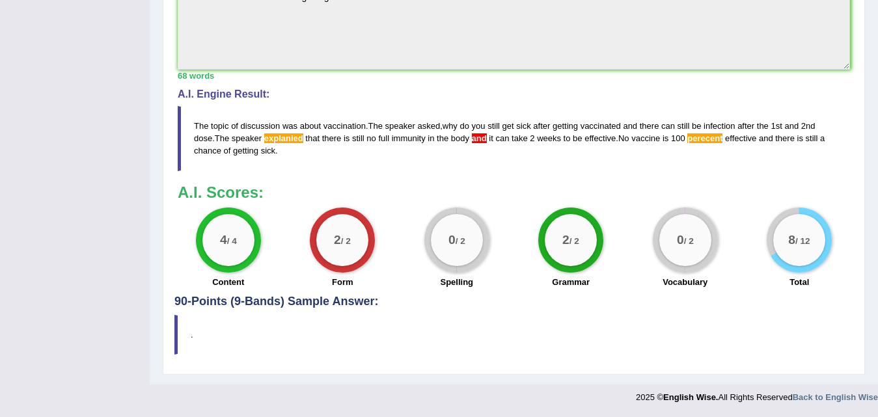
scroll to position [42, 0]
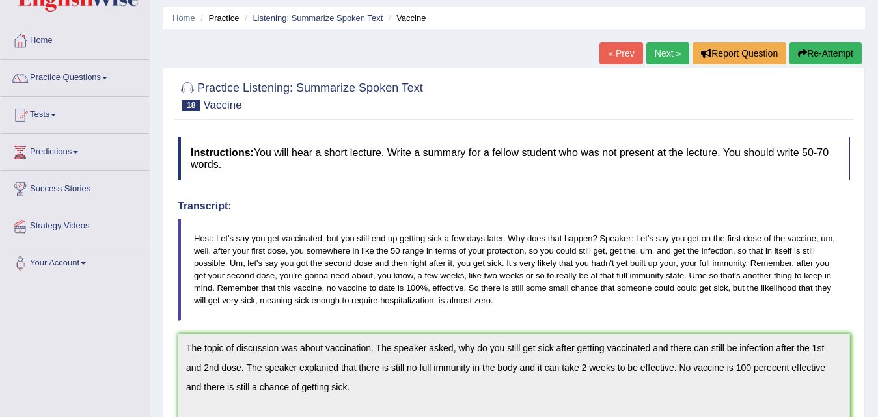
click at [667, 55] on link "Next »" at bounding box center [667, 53] width 43 height 22
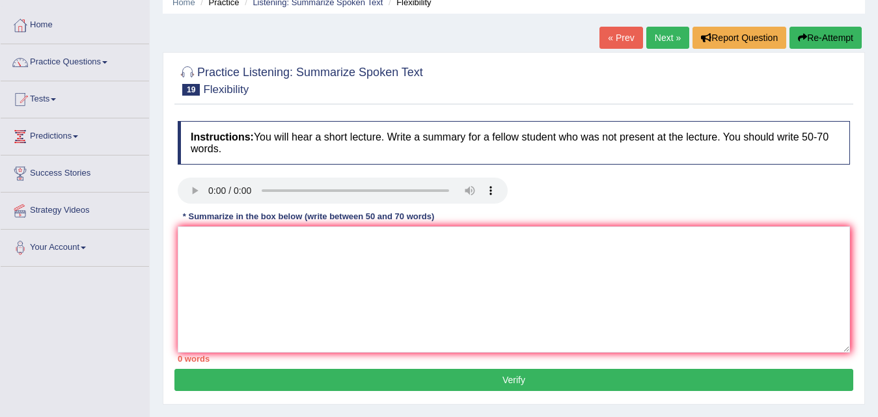
scroll to position [130, 0]
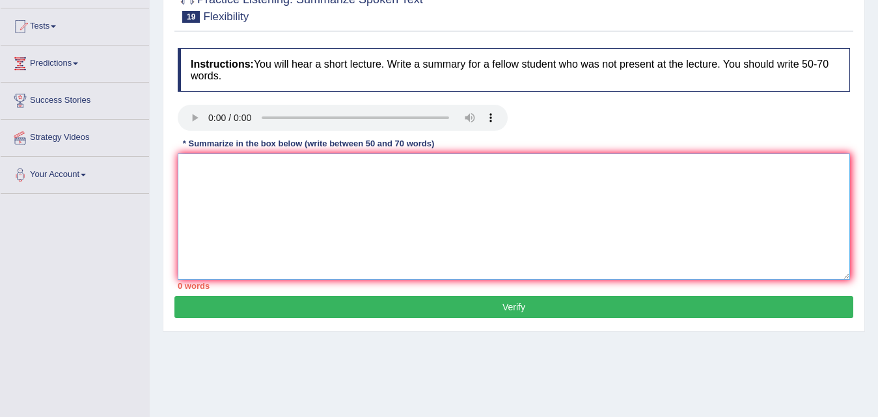
click at [219, 162] on textarea at bounding box center [514, 217] width 672 height 126
type textarea "t"
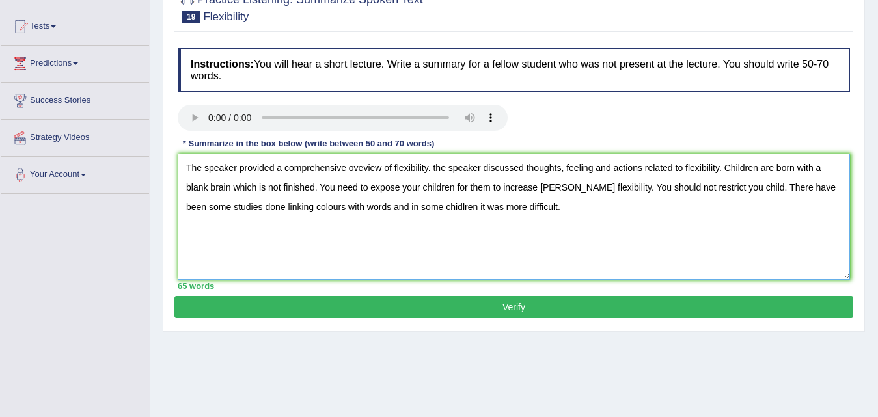
click at [436, 165] on textarea "The speaker provided a comprehensive oveview of flexibility. the speaker discus…" at bounding box center [514, 217] width 672 height 126
click at [597, 166] on textarea "The speaker provided a comprehensive oveview of flexibility. The speaker discus…" at bounding box center [514, 217] width 672 height 126
click at [558, 188] on textarea "The speaker provided a comprehensive oveview of flexibility. The speaker discus…" at bounding box center [514, 217] width 672 height 126
click at [708, 189] on textarea "The speaker provided a comprehensive oveview of flexibility. The speaker discus…" at bounding box center [514, 217] width 672 height 126
click at [233, 208] on textarea "The speaker provided a comprehensive oveview of flexibility. The speaker discus…" at bounding box center [514, 217] width 672 height 126
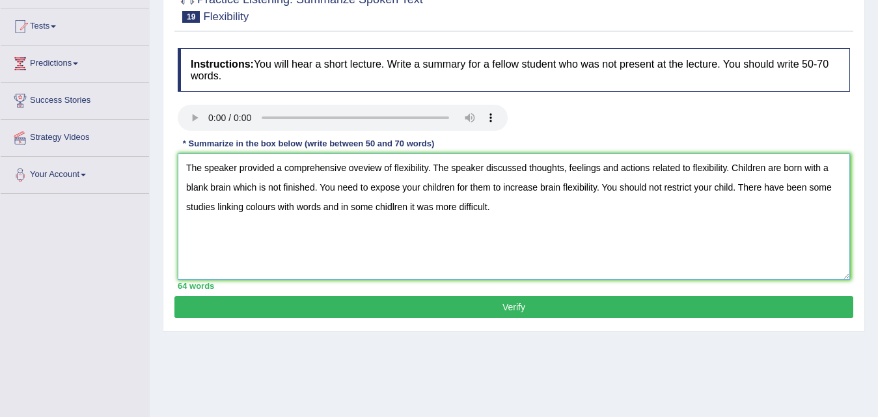
click at [407, 204] on textarea "The speaker provided a comprehensive oveview of flexibility. The speaker discus…" at bounding box center [514, 217] width 672 height 126
click at [485, 251] on textarea "The speaker provided a comprehensive oveview of flexibility. The speaker discus…" at bounding box center [514, 217] width 672 height 126
type textarea "The speaker provided a comprehensive oveview of flexibility. The speaker discus…"
click at [502, 308] on button "Verify" at bounding box center [513, 307] width 678 height 22
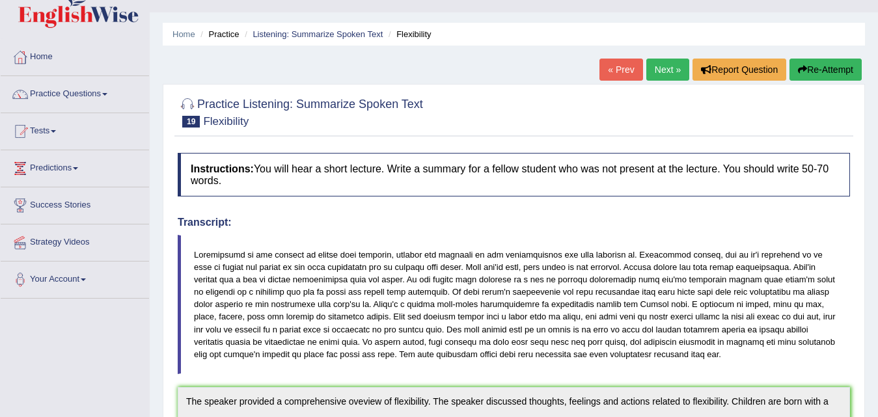
scroll to position [0, 0]
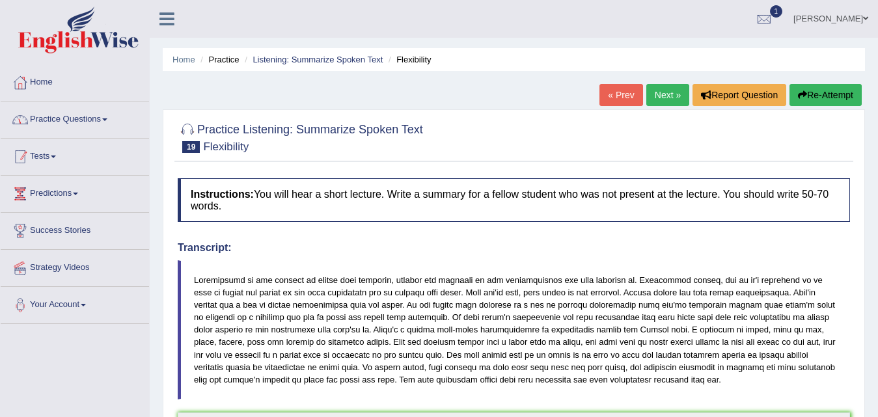
click at [107, 120] on span at bounding box center [104, 119] width 5 height 3
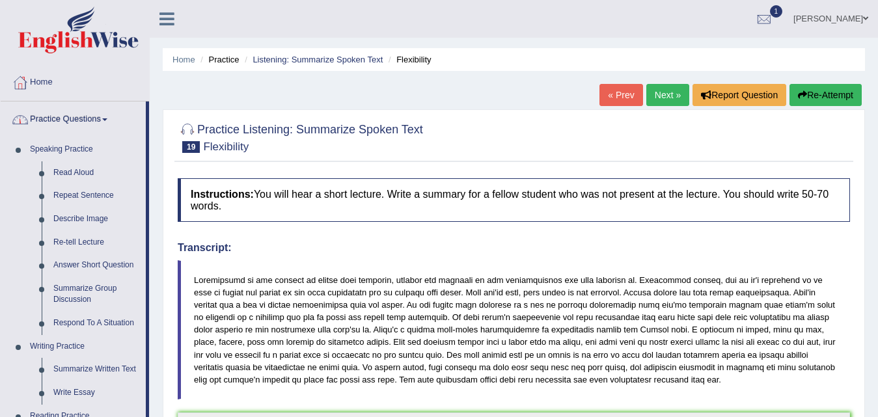
click at [85, 119] on link "Practice Questions" at bounding box center [73, 117] width 145 height 33
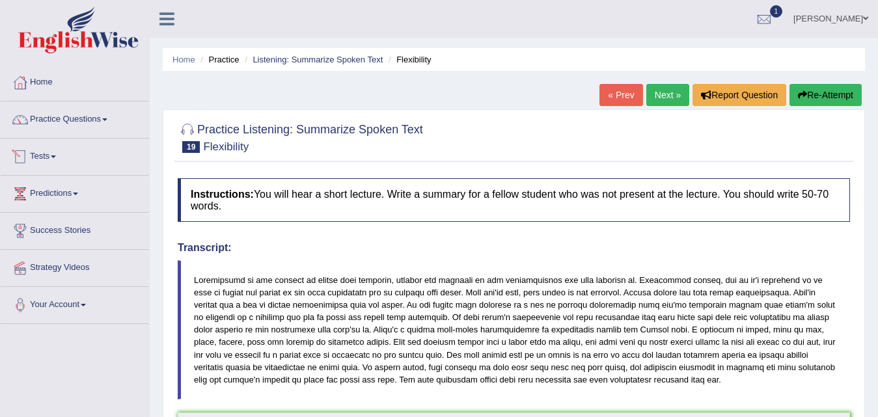
click at [72, 118] on link "Practice Questions" at bounding box center [75, 117] width 148 height 33
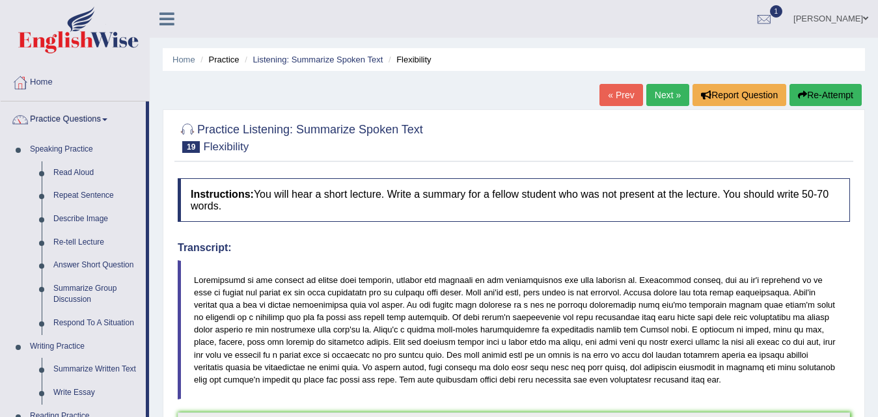
click at [72, 118] on link "Practice Questions" at bounding box center [73, 117] width 145 height 33
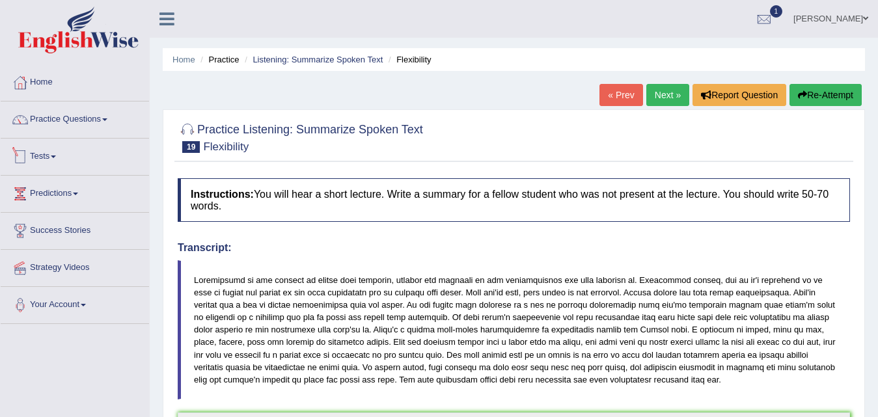
click at [57, 159] on link "Tests" at bounding box center [75, 155] width 148 height 33
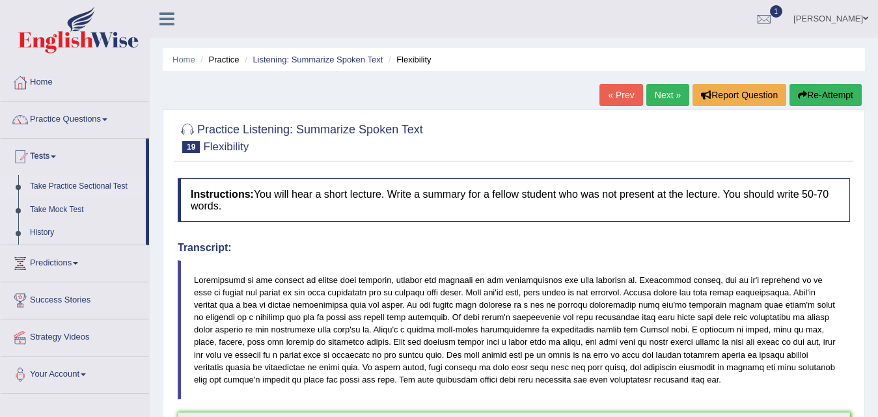
click at [51, 188] on link "Take Practice Sectional Test" at bounding box center [85, 186] width 122 height 23
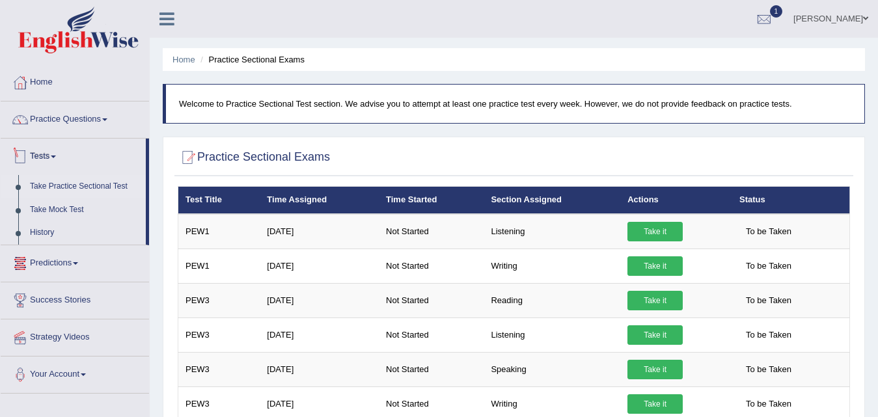
click at [71, 126] on link "Practice Questions" at bounding box center [75, 117] width 148 height 33
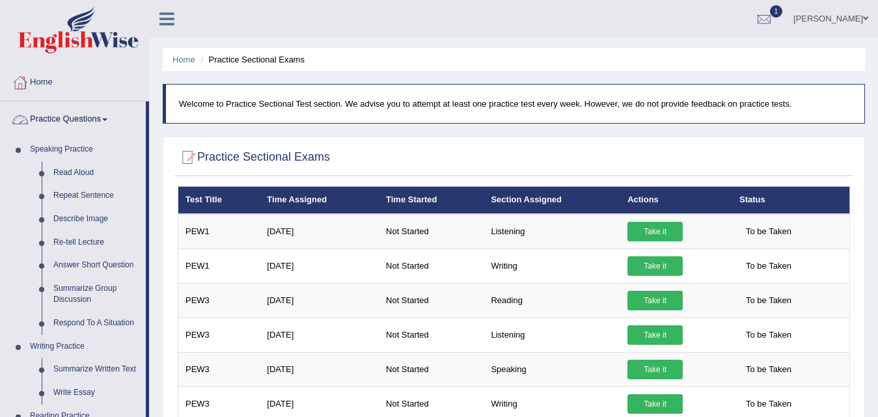
click at [87, 124] on link "Practice Questions" at bounding box center [73, 117] width 145 height 33
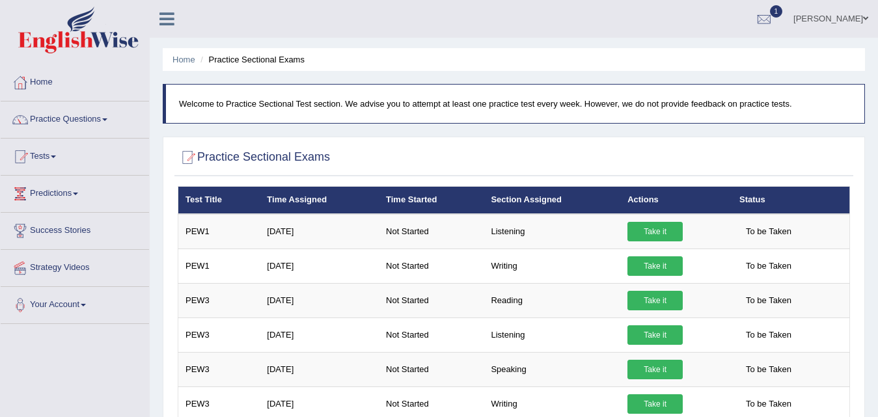
click at [78, 122] on link "Practice Questions" at bounding box center [75, 117] width 148 height 33
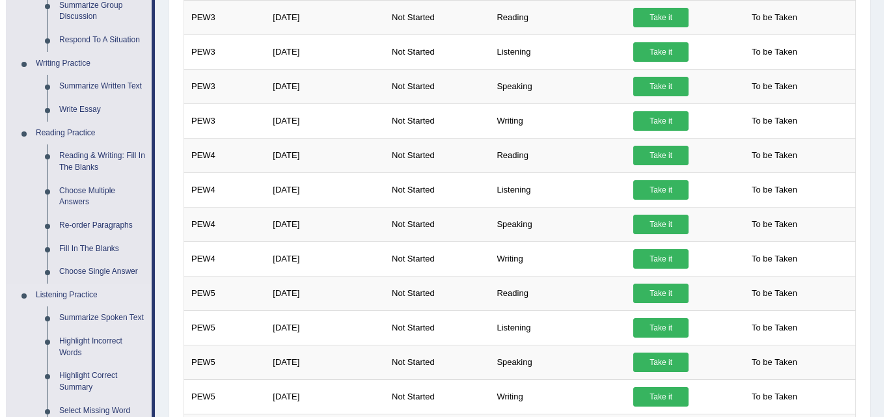
scroll to position [260, 0]
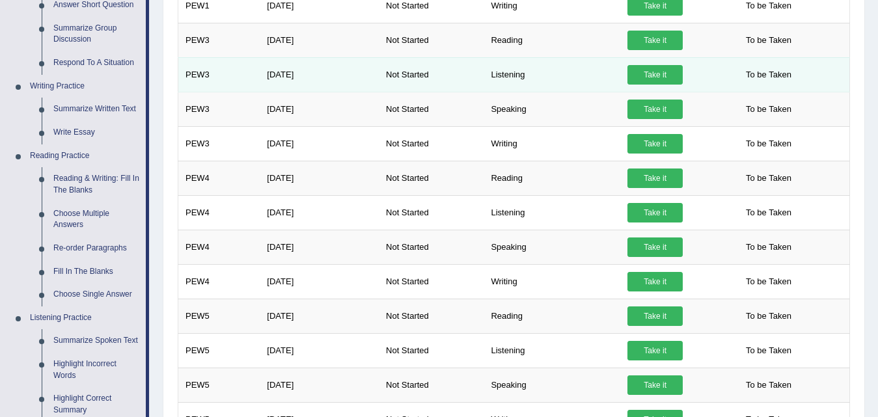
click at [649, 81] on link "Take it" at bounding box center [654, 75] width 55 height 20
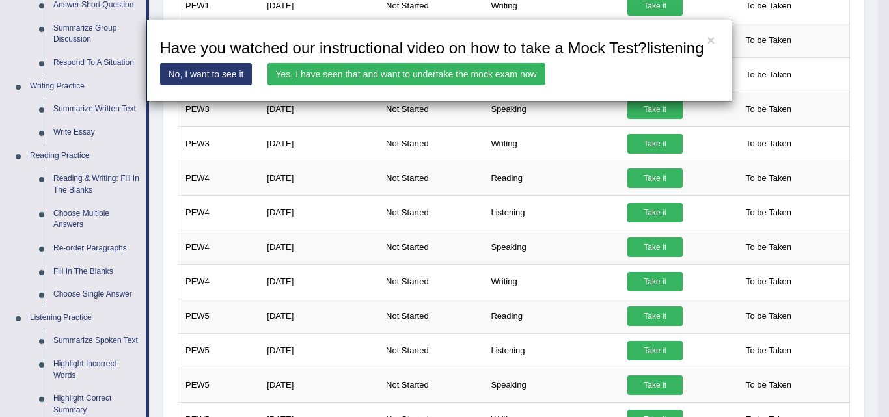
click at [381, 73] on link "Yes, I have seen that and want to undertake the mock exam now" at bounding box center [406, 74] width 278 height 22
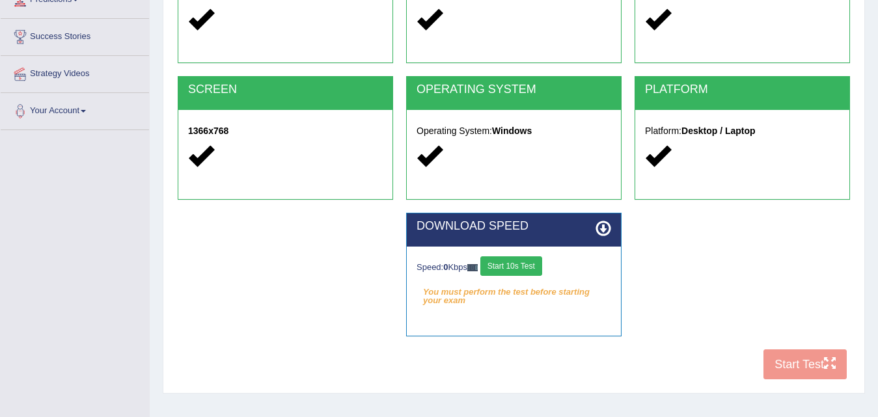
scroll to position [195, 0]
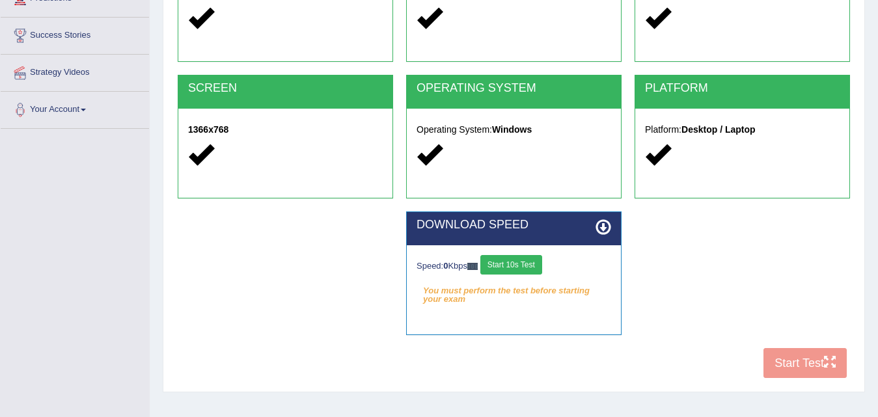
click at [492, 263] on button "Start 10s Test" at bounding box center [511, 265] width 62 height 20
click at [512, 267] on button "Start 10s Test" at bounding box center [511, 265] width 62 height 20
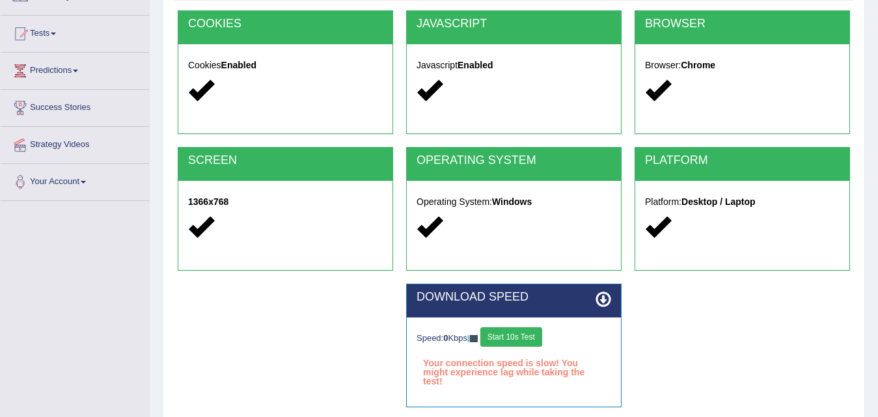
scroll to position [260, 0]
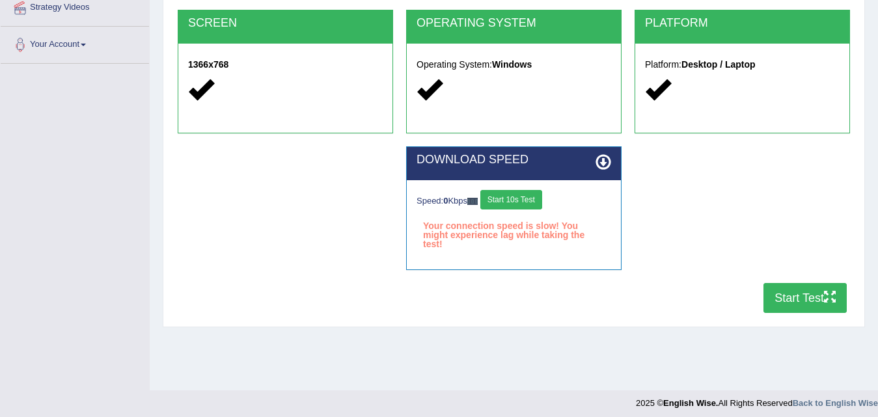
click at [786, 288] on button "Start Test" at bounding box center [804, 298] width 83 height 30
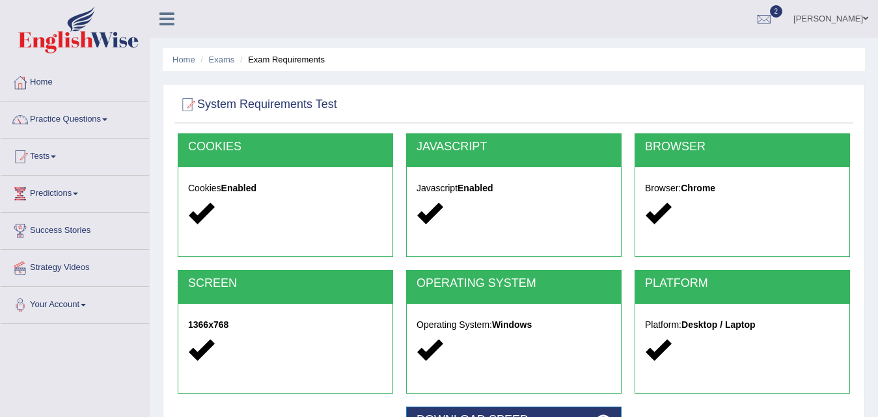
scroll to position [195, 0]
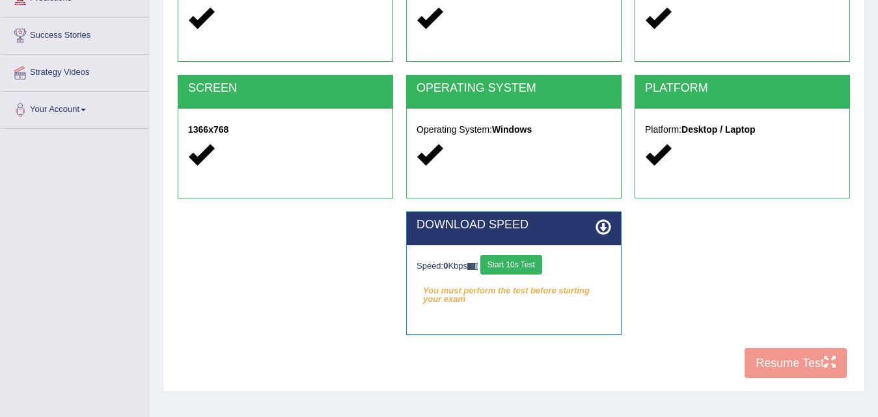
click at [527, 262] on button "Start 10s Test" at bounding box center [511, 265] width 62 height 20
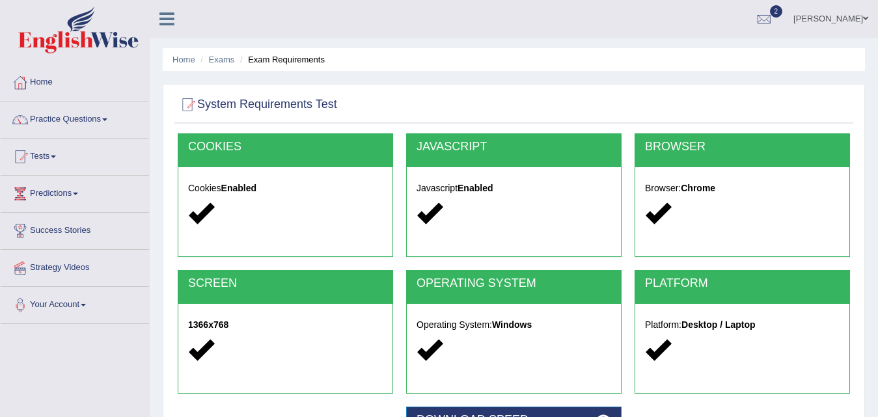
scroll to position [260, 0]
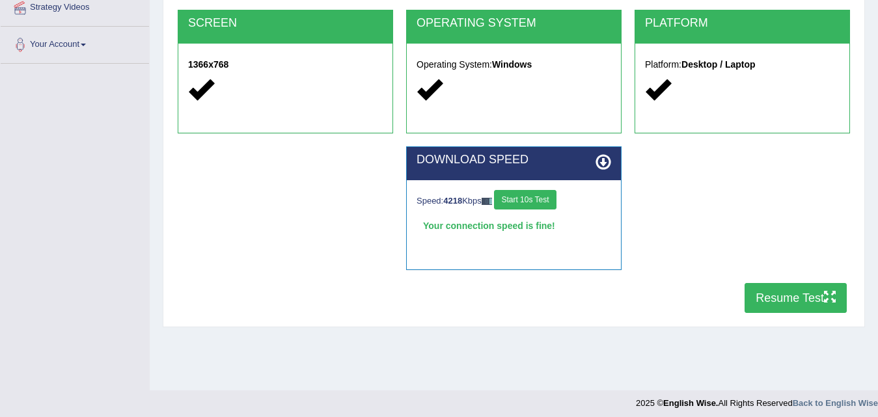
click at [787, 300] on button "Resume Test" at bounding box center [795, 298] width 102 height 30
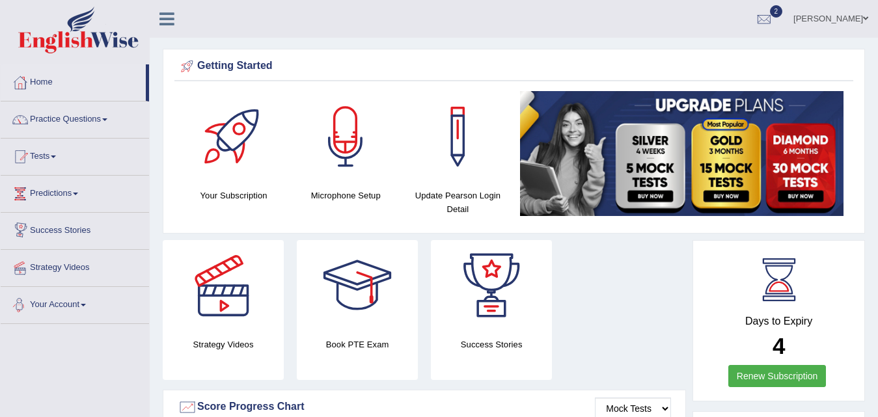
click at [82, 297] on link "Your Account" at bounding box center [75, 303] width 148 height 33
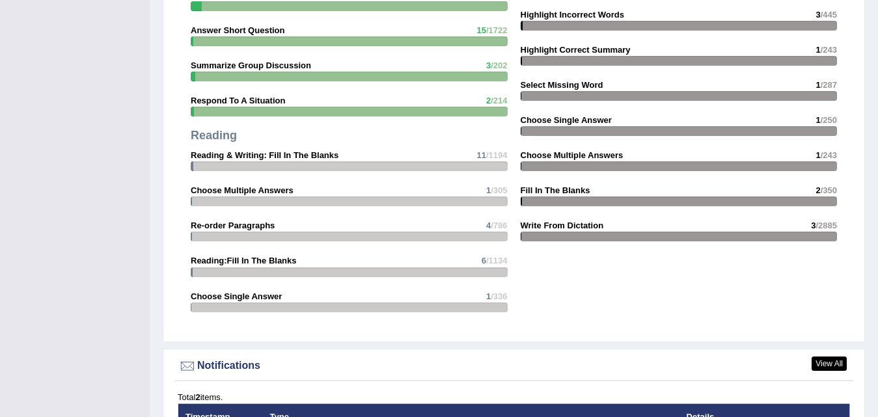
scroll to position [1561, 0]
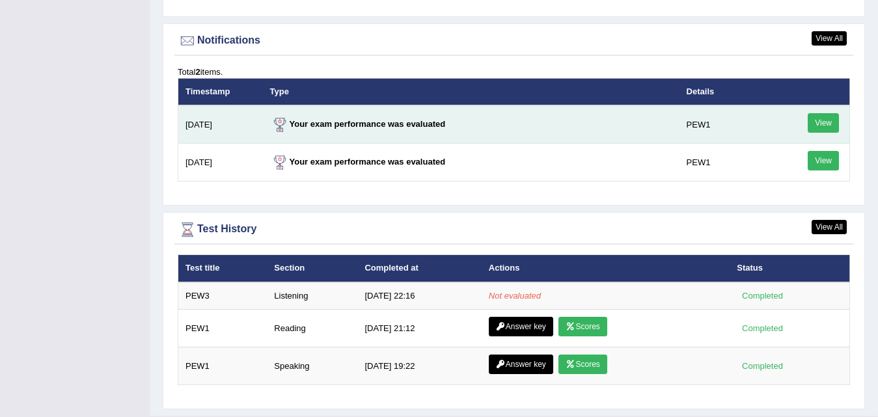
click at [814, 125] on link "View" at bounding box center [822, 123] width 31 height 20
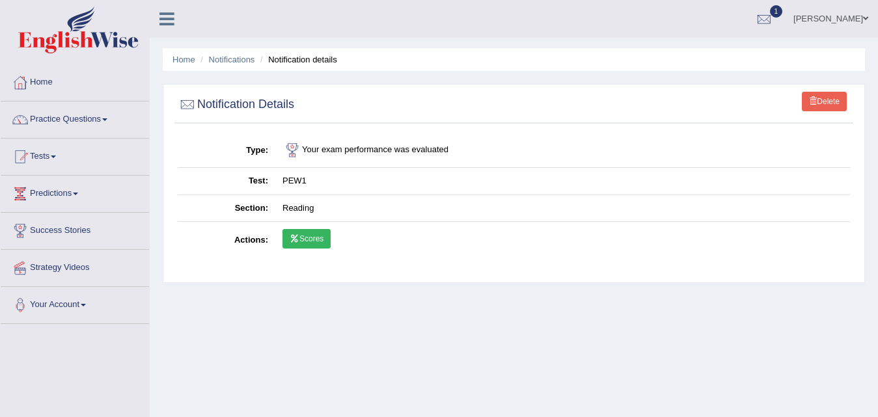
click at [395, 240] on td "Scores" at bounding box center [562, 241] width 574 height 38
click at [323, 240] on link "Scores" at bounding box center [306, 239] width 48 height 20
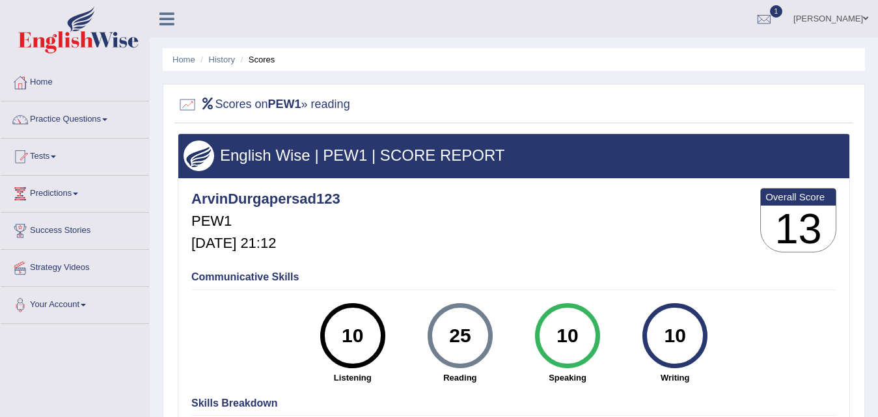
click at [801, 217] on h3 "13" at bounding box center [797, 229] width 75 height 47
click at [219, 60] on link "History" at bounding box center [222, 60] width 26 height 10
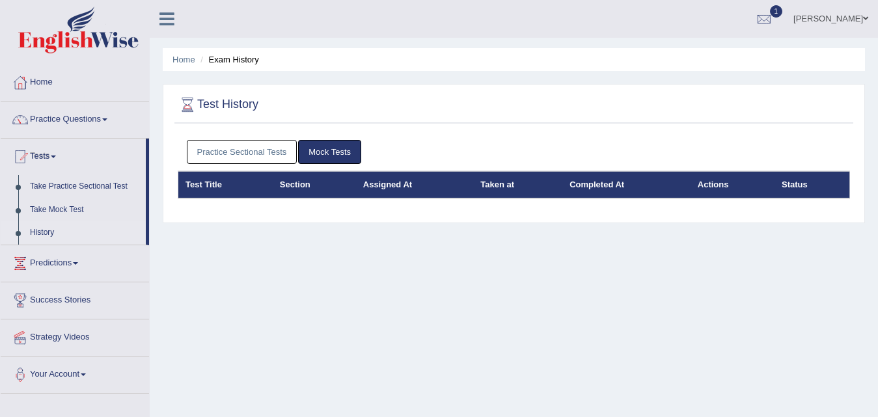
click at [316, 149] on link "Mock Tests" at bounding box center [329, 152] width 63 height 24
click at [248, 149] on link "Practice Sectional Tests" at bounding box center [242, 152] width 111 height 24
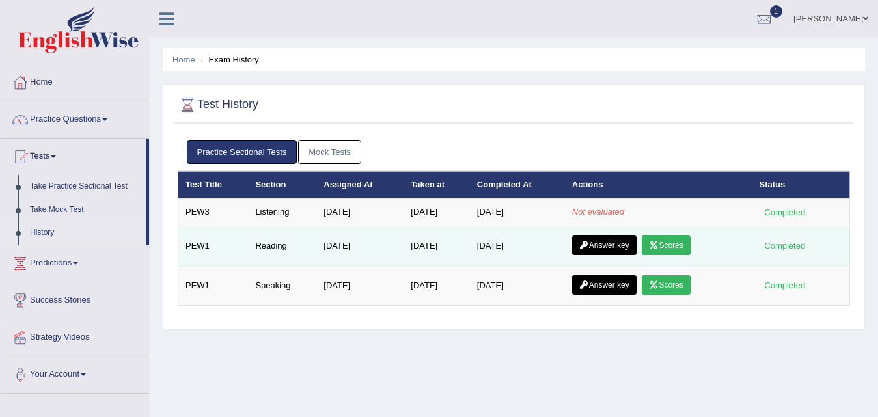
click at [329, 243] on td "Aug 12, 2025" at bounding box center [359, 246] width 87 height 40
click at [658, 247] on icon at bounding box center [654, 245] width 10 height 8
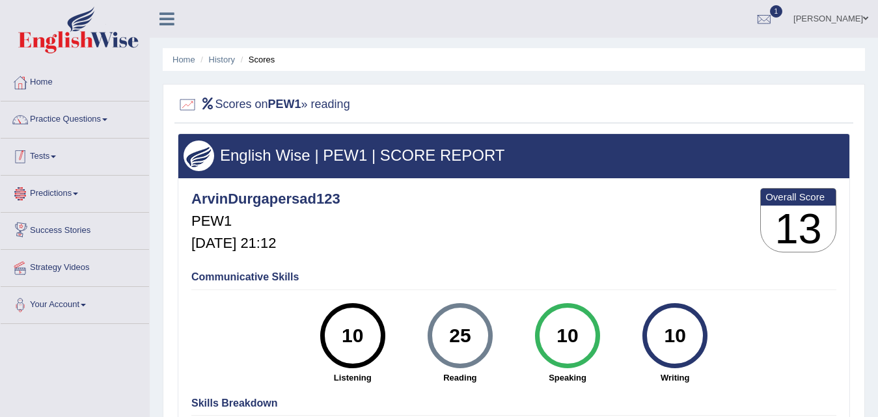
click at [51, 159] on link "Tests" at bounding box center [75, 155] width 148 height 33
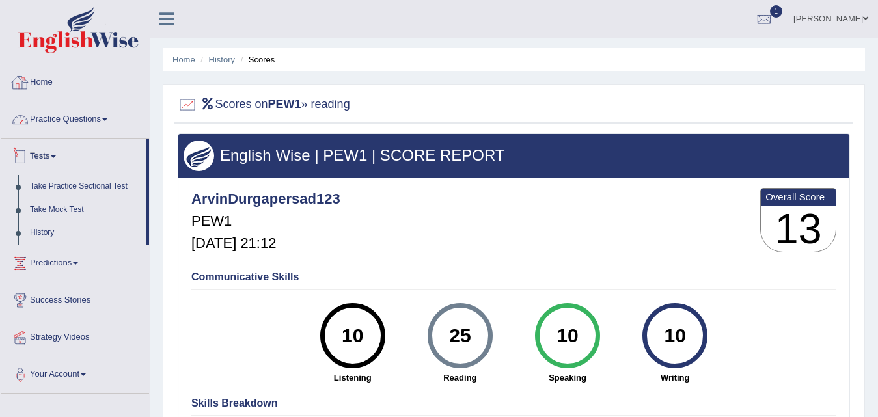
click at [49, 85] on link "Home" at bounding box center [75, 80] width 148 height 33
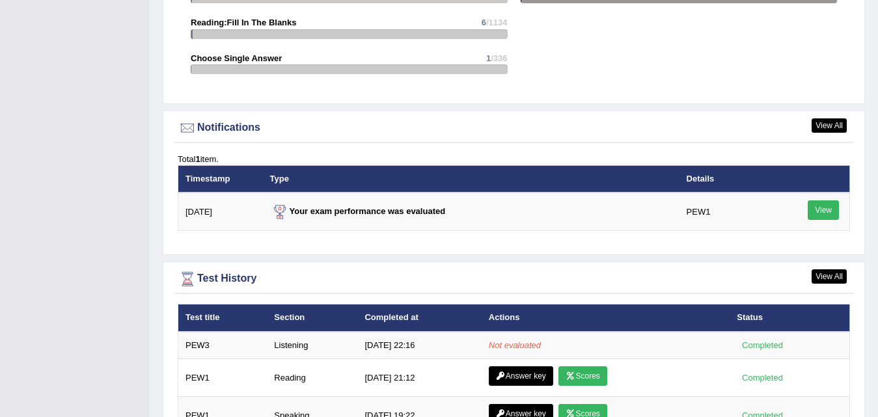
scroll to position [1555, 0]
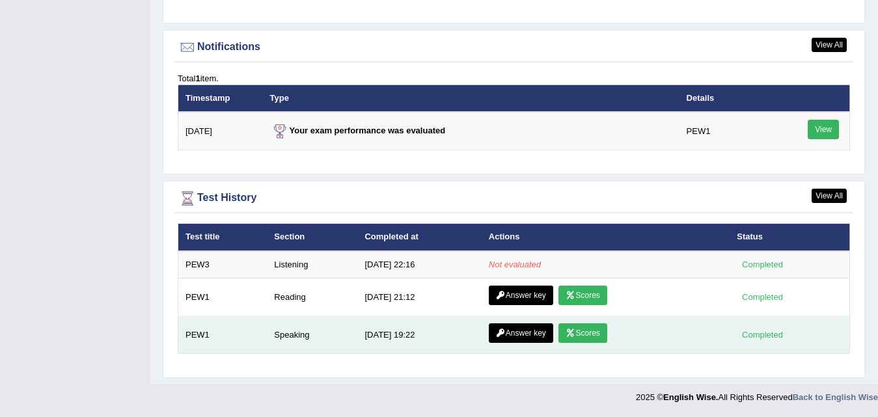
click at [194, 342] on td "PEW1" at bounding box center [222, 335] width 89 height 38
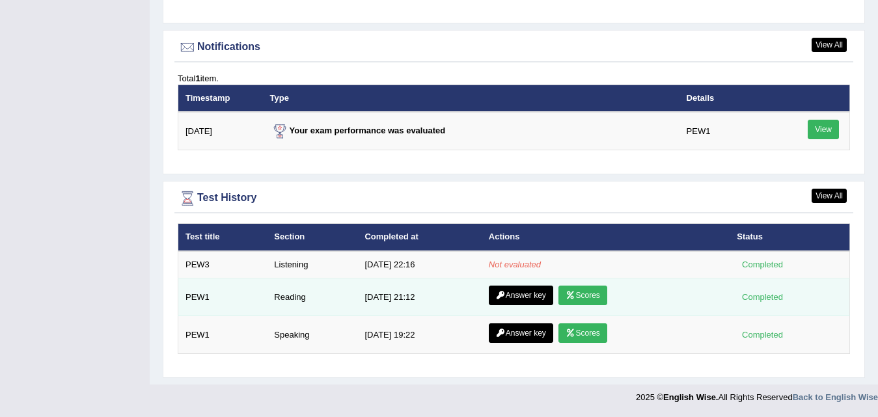
click at [290, 304] on td "Reading" at bounding box center [312, 297] width 90 height 38
click at [521, 295] on link "Answer key" at bounding box center [521, 296] width 64 height 20
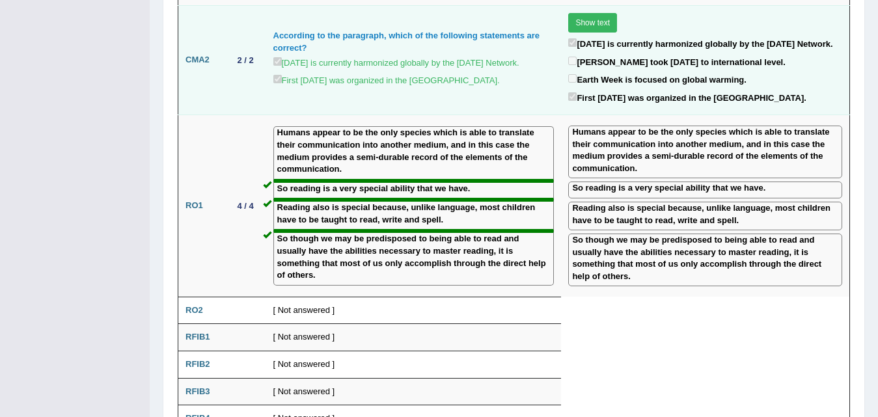
scroll to position [1750, 0]
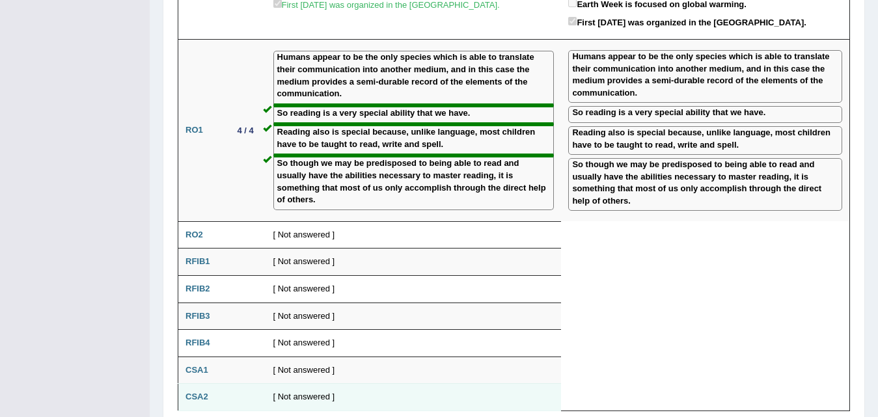
click at [196, 392] on b "CSA2" at bounding box center [196, 397] width 23 height 10
click at [208, 392] on b "CSA2" at bounding box center [196, 397] width 23 height 10
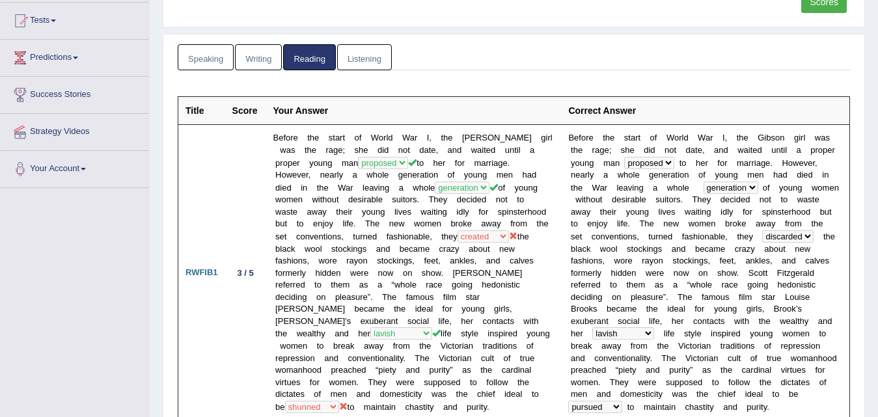
scroll to position [0, 0]
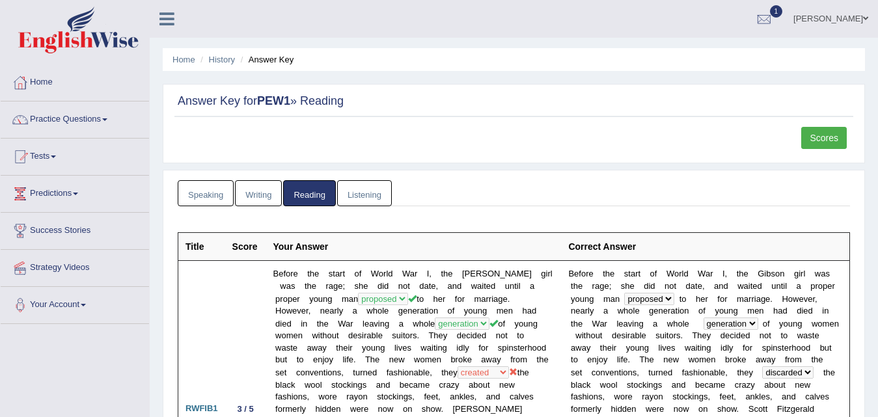
click at [813, 139] on link "Scores" at bounding box center [824, 138] width 46 height 22
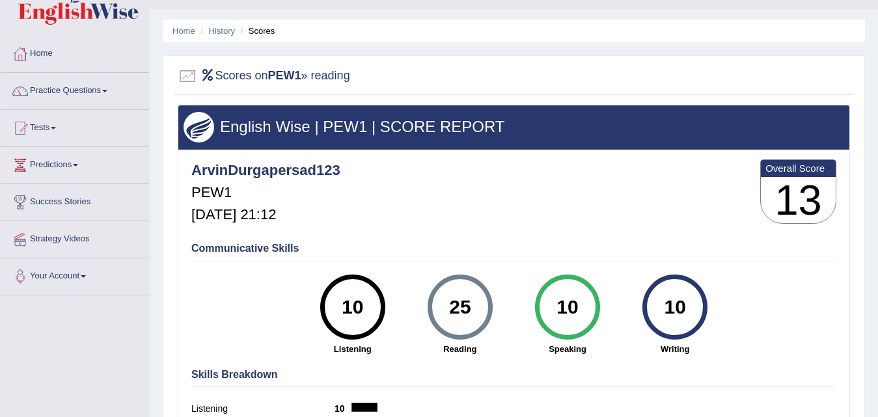
scroll to position [6, 0]
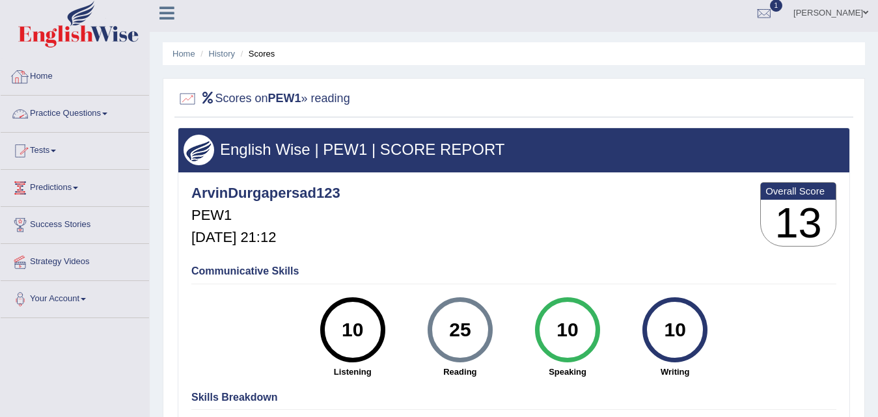
click at [44, 70] on link "Home" at bounding box center [75, 75] width 148 height 33
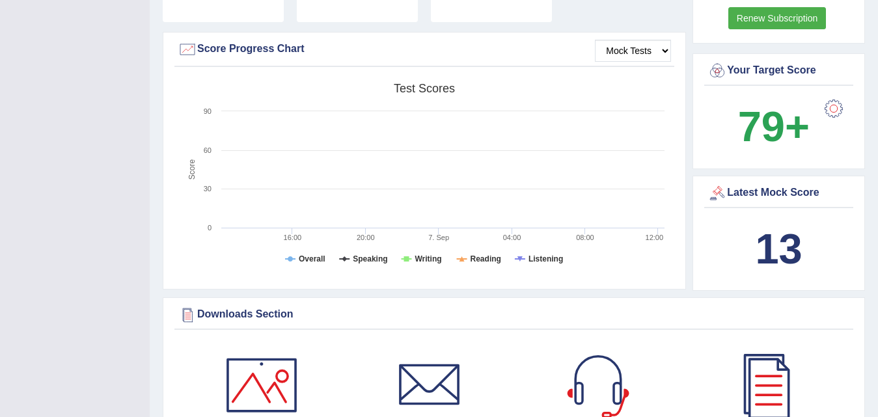
scroll to position [390, 0]
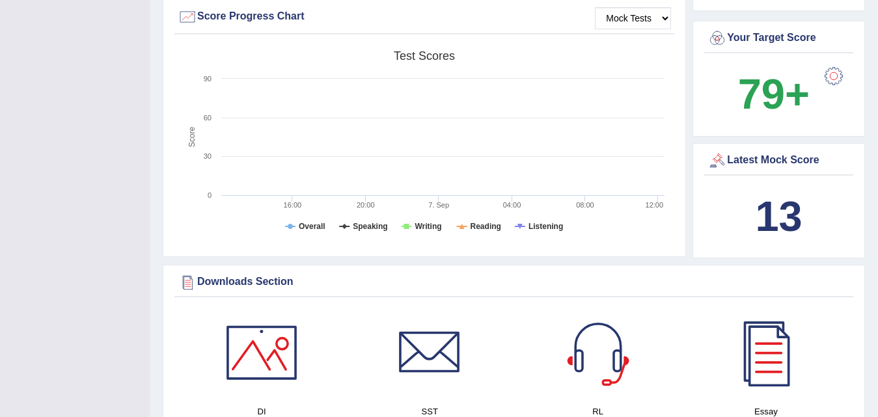
click at [783, 211] on b "13" at bounding box center [778, 216] width 47 height 47
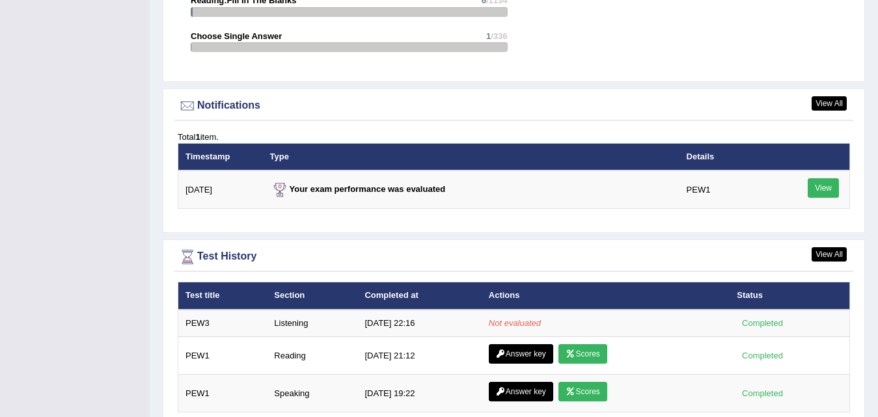
scroll to position [1555, 0]
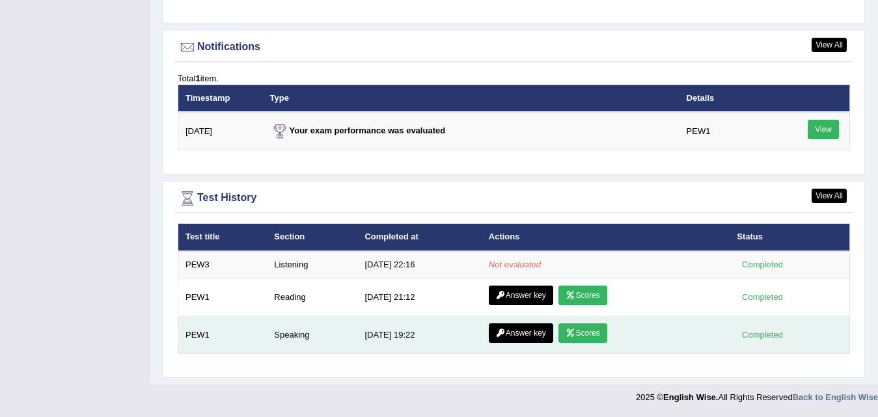
click at [594, 334] on link "Scores" at bounding box center [582, 333] width 48 height 20
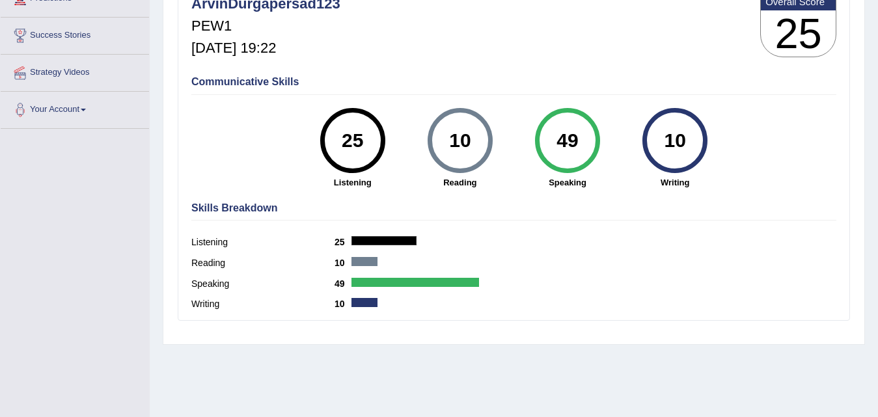
scroll to position [130, 0]
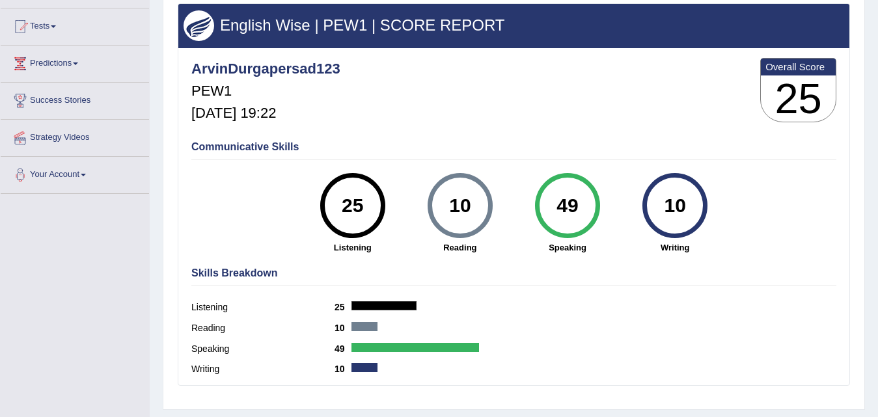
click at [563, 206] on div "49" at bounding box center [566, 205] width 47 height 55
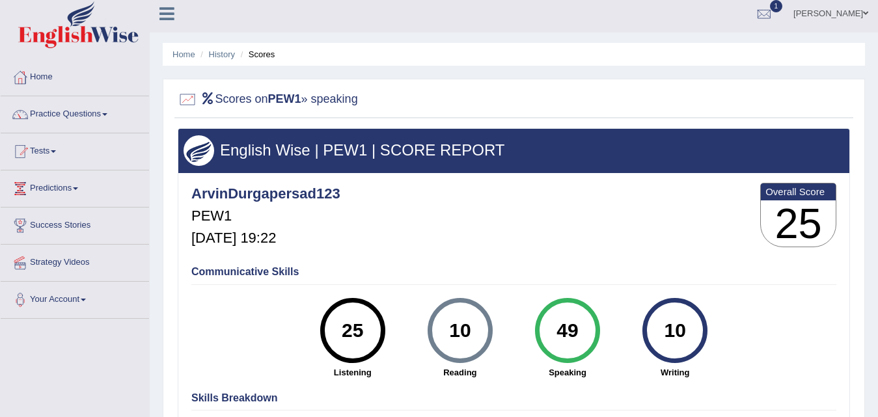
scroll to position [0, 0]
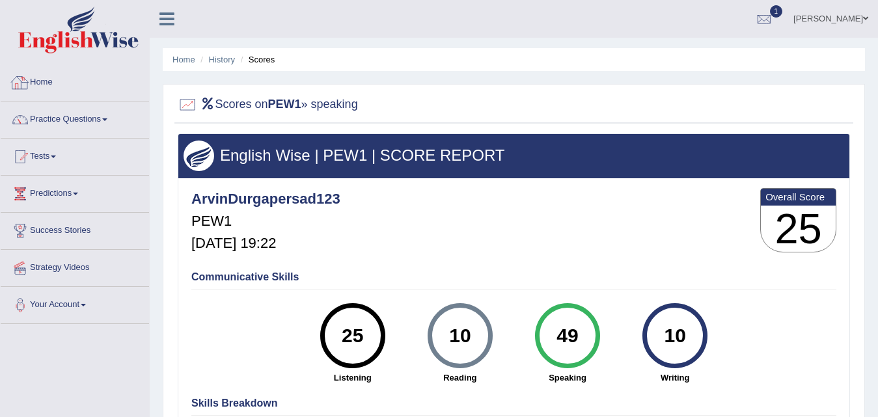
click at [35, 81] on link "Home" at bounding box center [75, 80] width 148 height 33
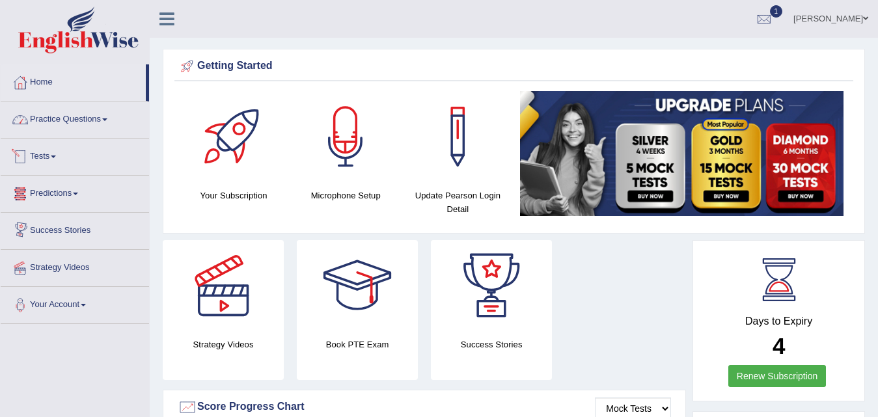
click at [82, 112] on link "Practice Questions" at bounding box center [75, 117] width 148 height 33
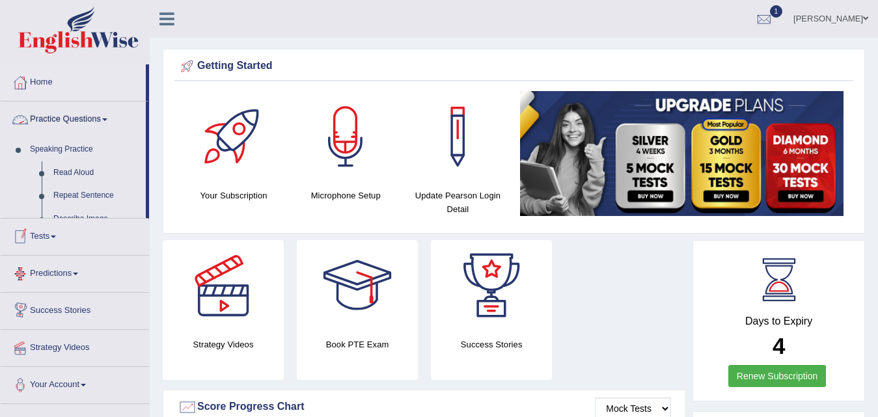
click at [83, 122] on link "Practice Questions" at bounding box center [73, 117] width 145 height 33
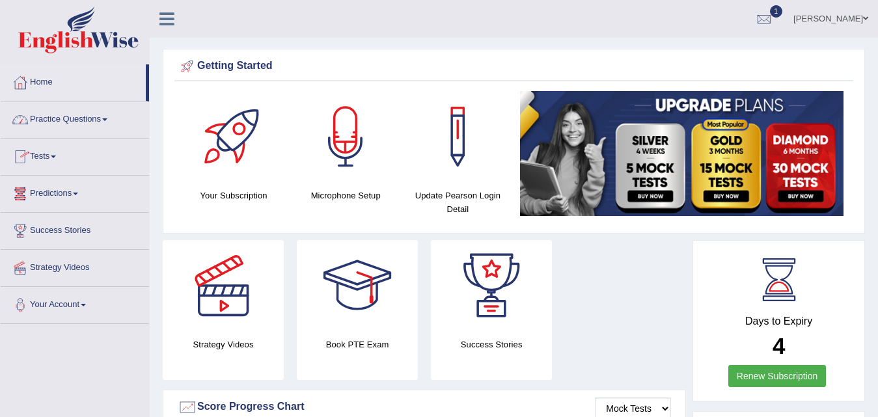
click at [83, 122] on link "Practice Questions" at bounding box center [75, 117] width 148 height 33
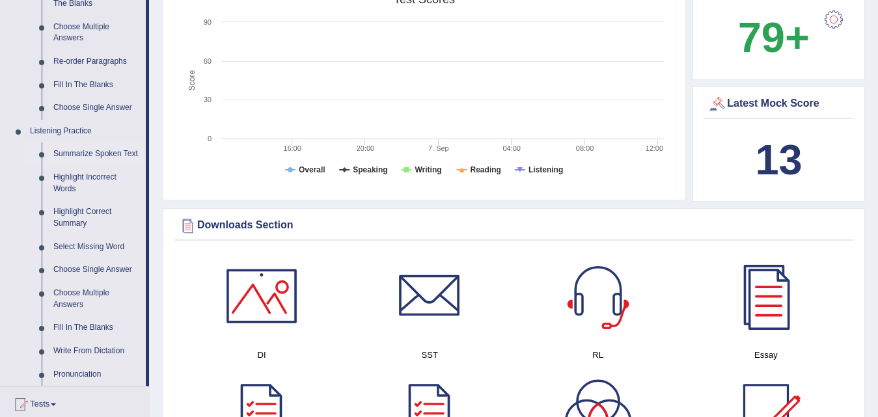
scroll to position [455, 0]
